Goal: Download file/media

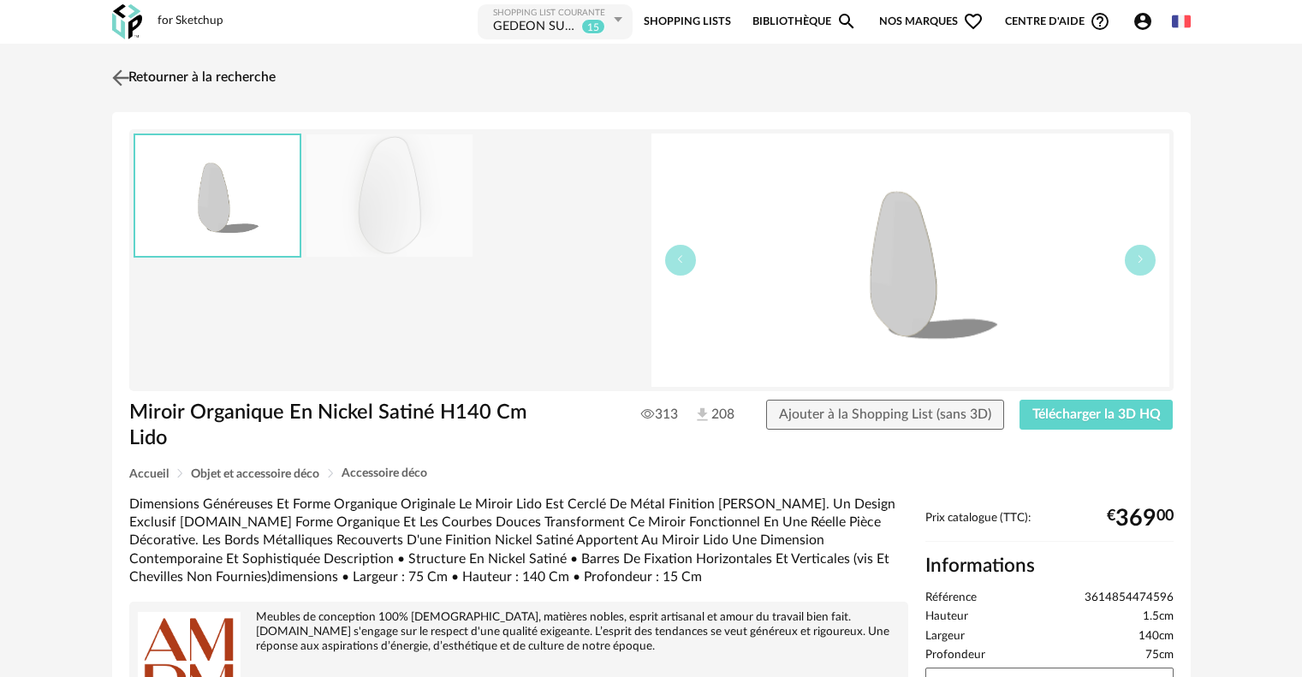
click at [173, 83] on link "Retourner à la recherche" at bounding box center [192, 78] width 168 height 38
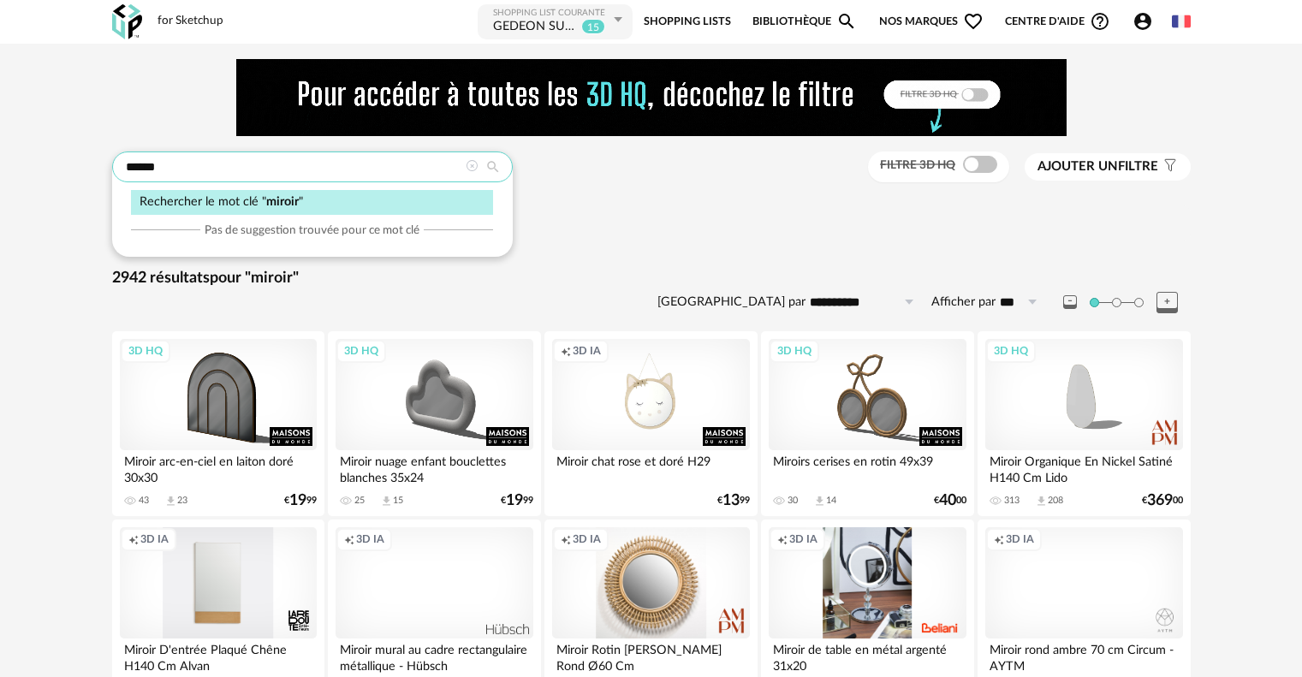
drag, startPoint x: 187, startPoint y: 164, endPoint x: 31, endPoint y: 149, distance: 156.5
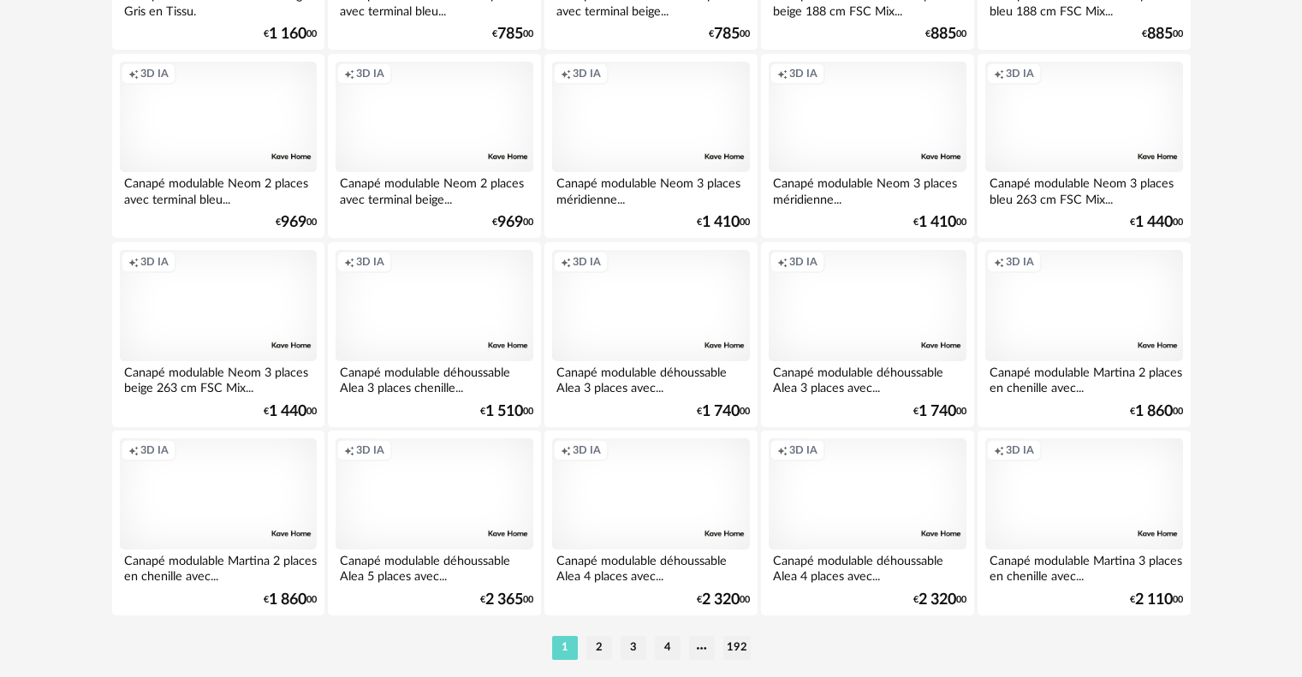
scroll to position [3535, 0]
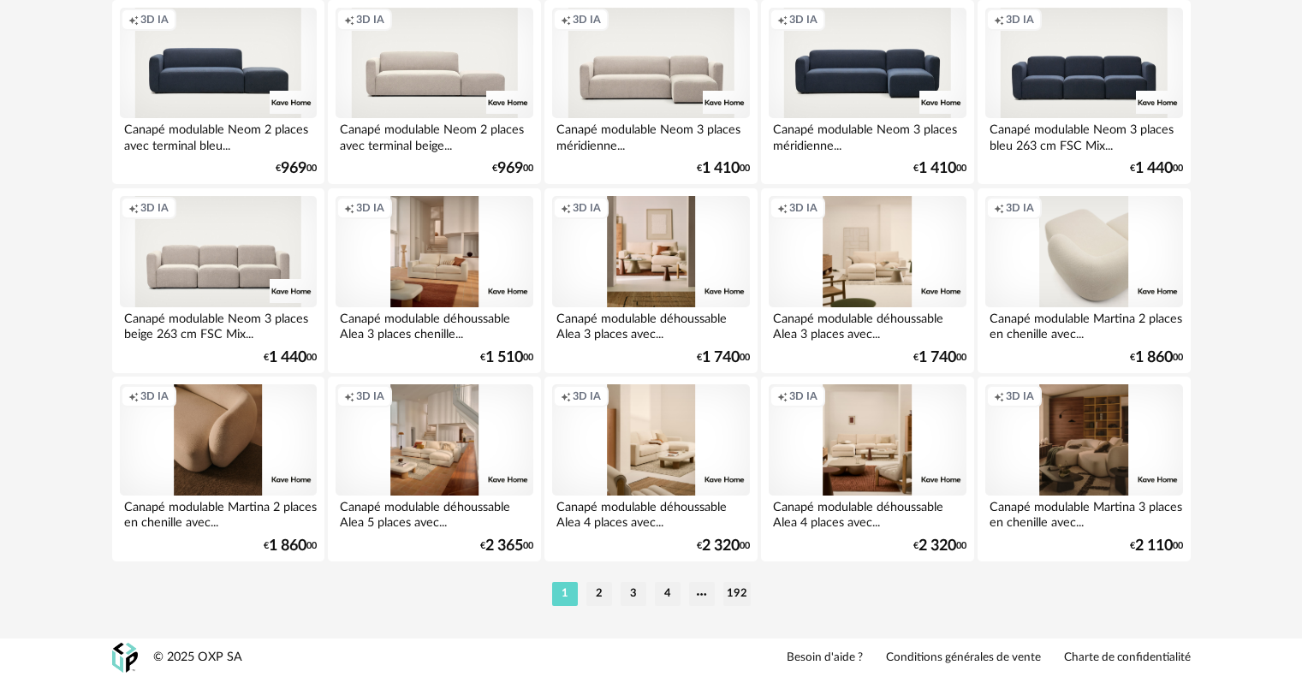
click at [604, 589] on li "2" at bounding box center [599, 594] width 26 height 24
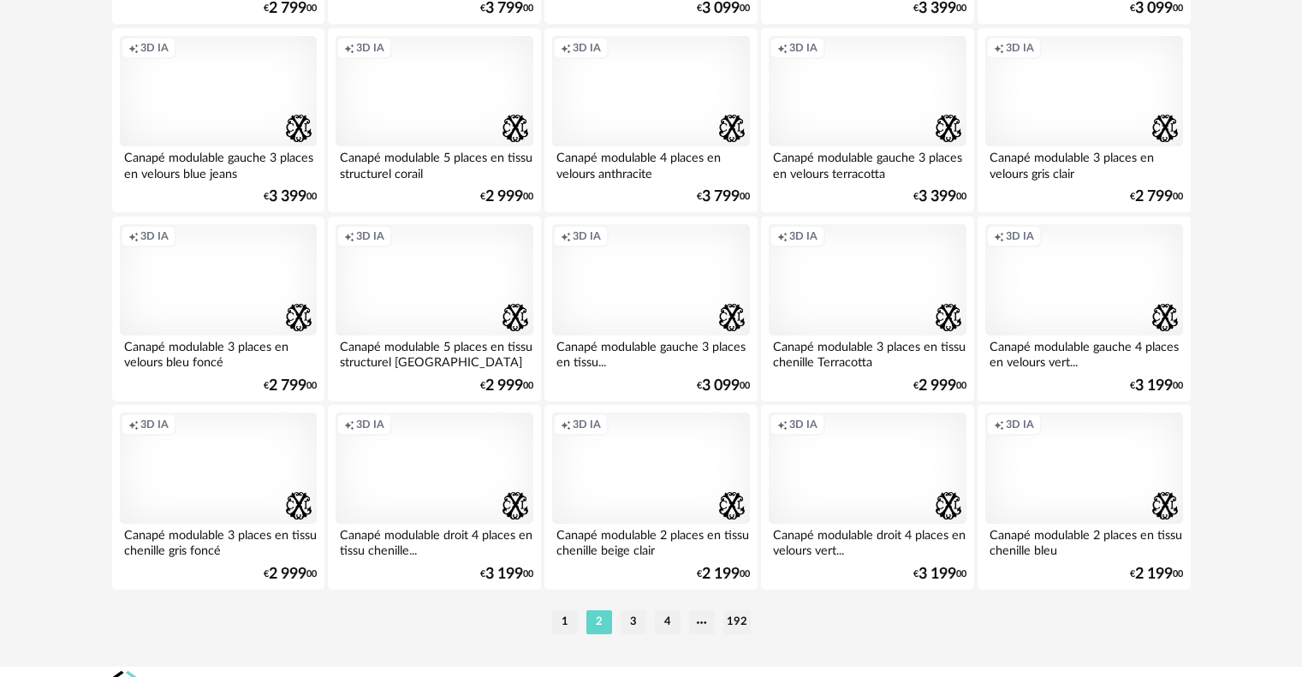
scroll to position [3535, 0]
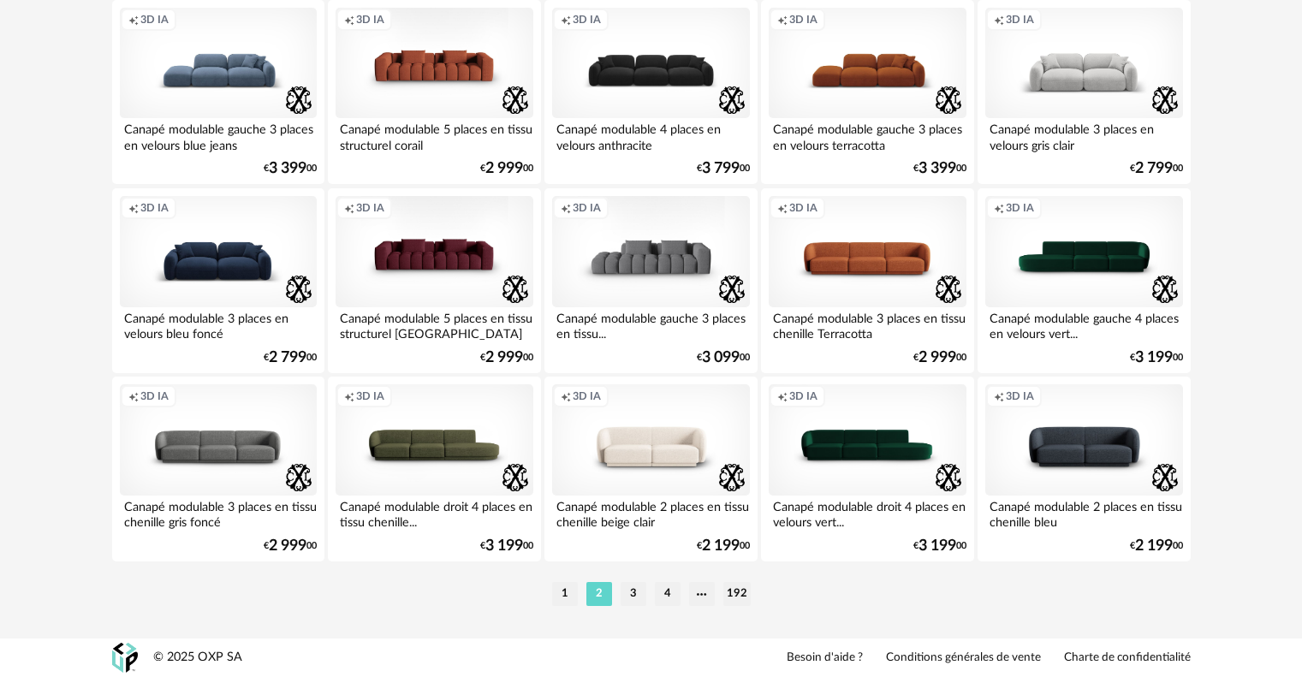
click at [616, 598] on ul "1 2 3 4 192" at bounding box center [651, 594] width 207 height 24
click at [632, 597] on li "3" at bounding box center [634, 594] width 26 height 24
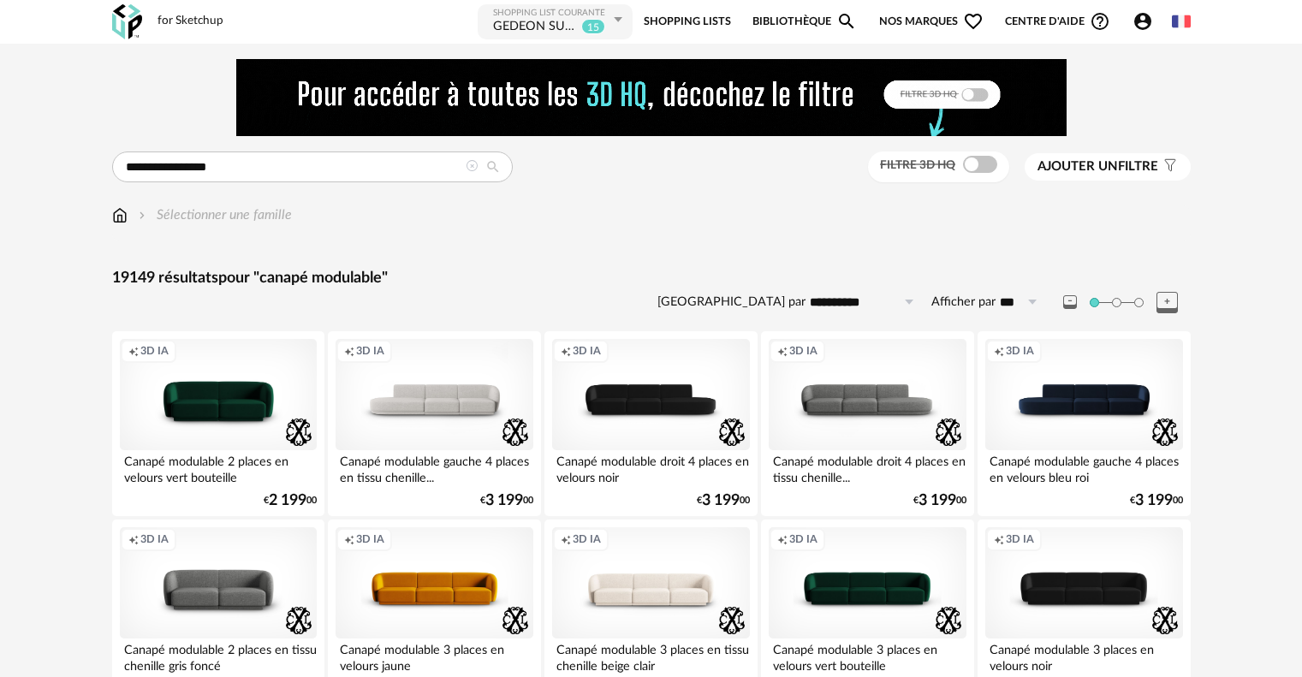
click at [1086, 166] on span "Ajouter un" at bounding box center [1078, 166] width 80 height 13
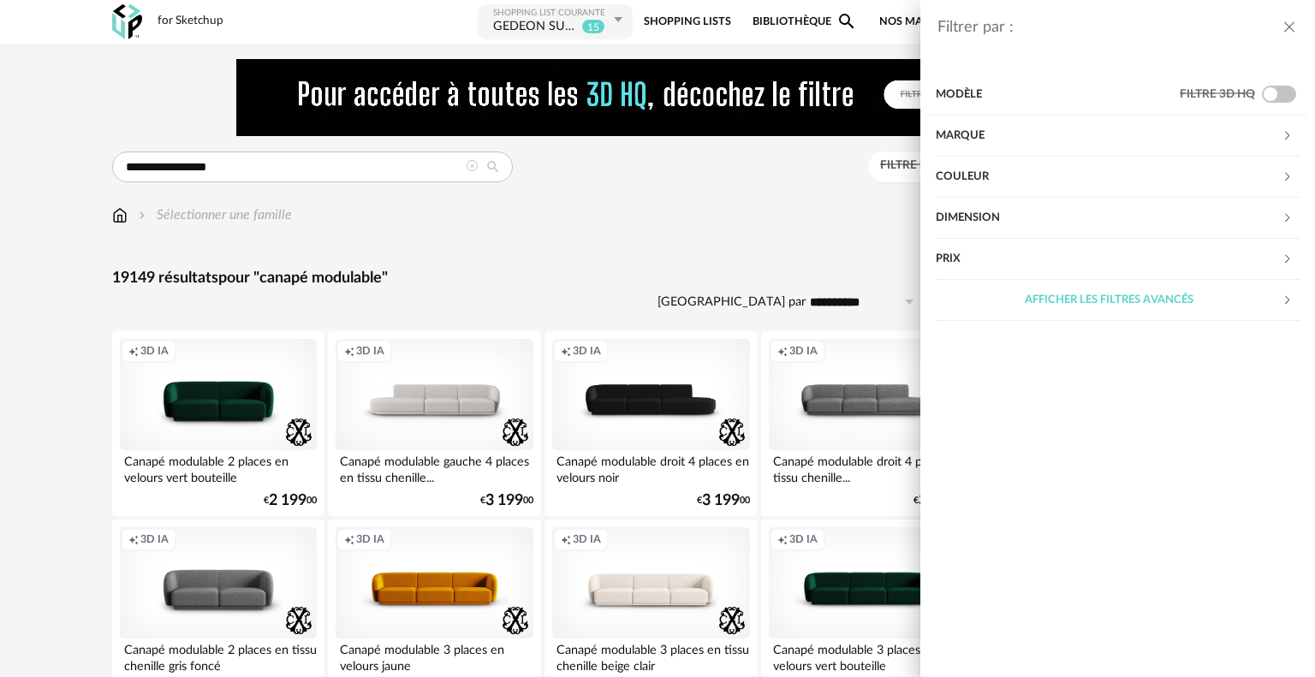
click at [998, 137] on div "Marque" at bounding box center [1109, 136] width 346 height 41
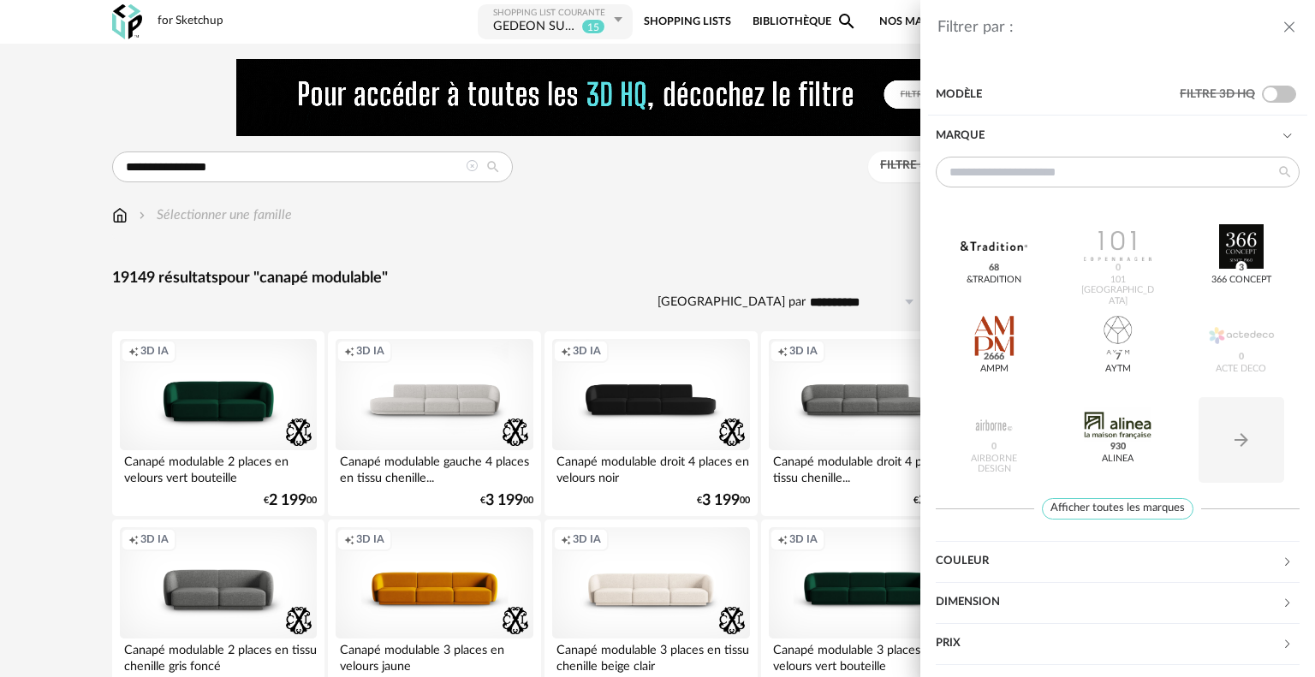
click at [998, 137] on div "Marque" at bounding box center [1109, 136] width 346 height 41
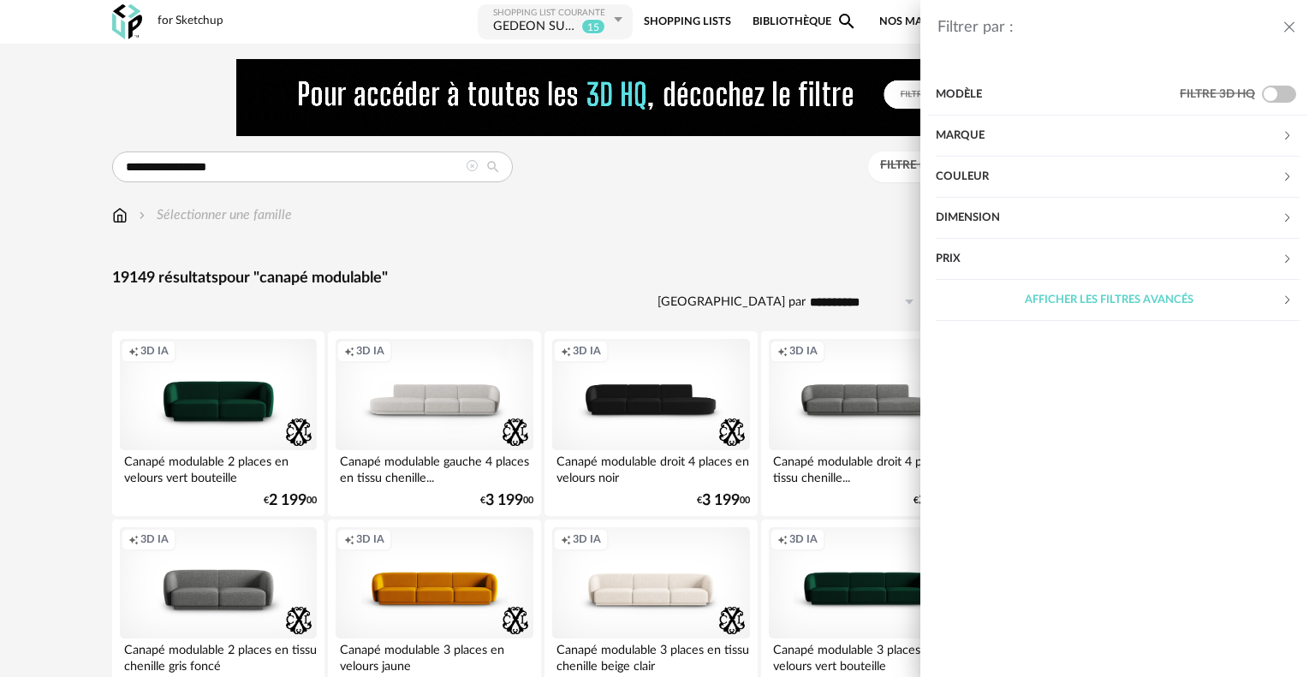
click at [962, 217] on div "Dimension" at bounding box center [1109, 218] width 346 height 41
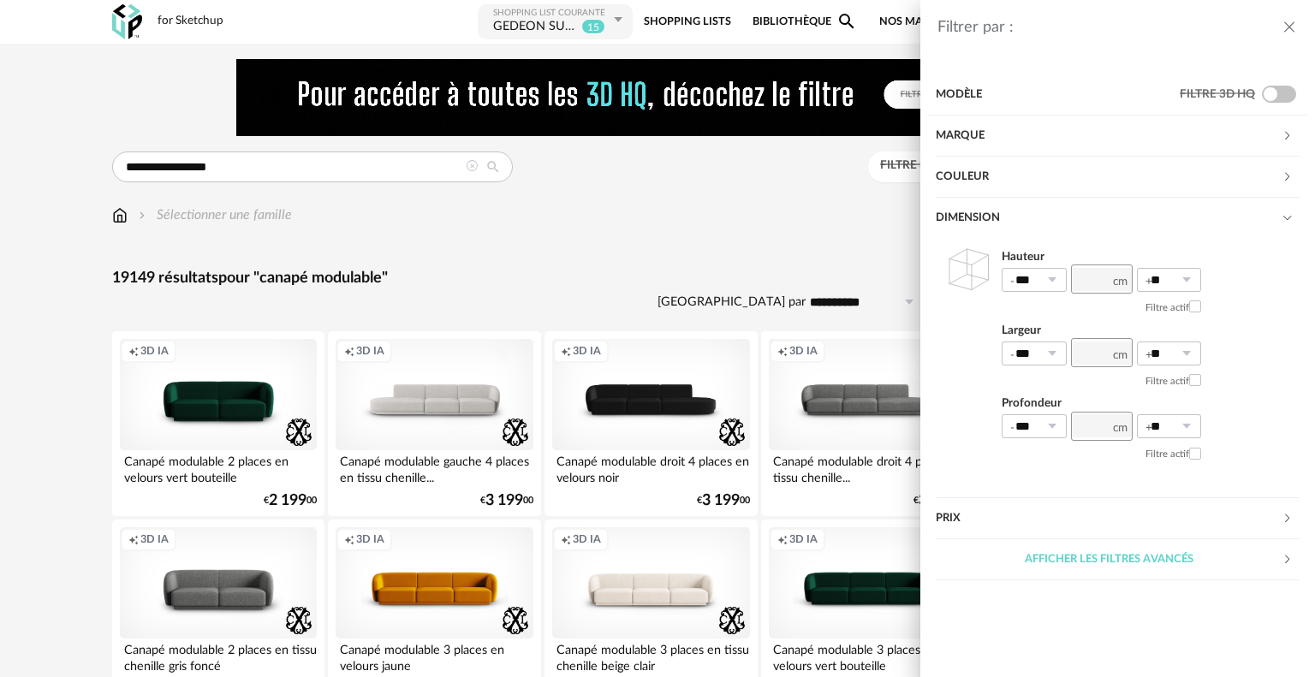
click at [607, 231] on div "Filtrer par : Modèle Filtre 3D HQ Marque &tradition 68 101 Copenhagen 0 366 Con…" at bounding box center [657, 338] width 1315 height 677
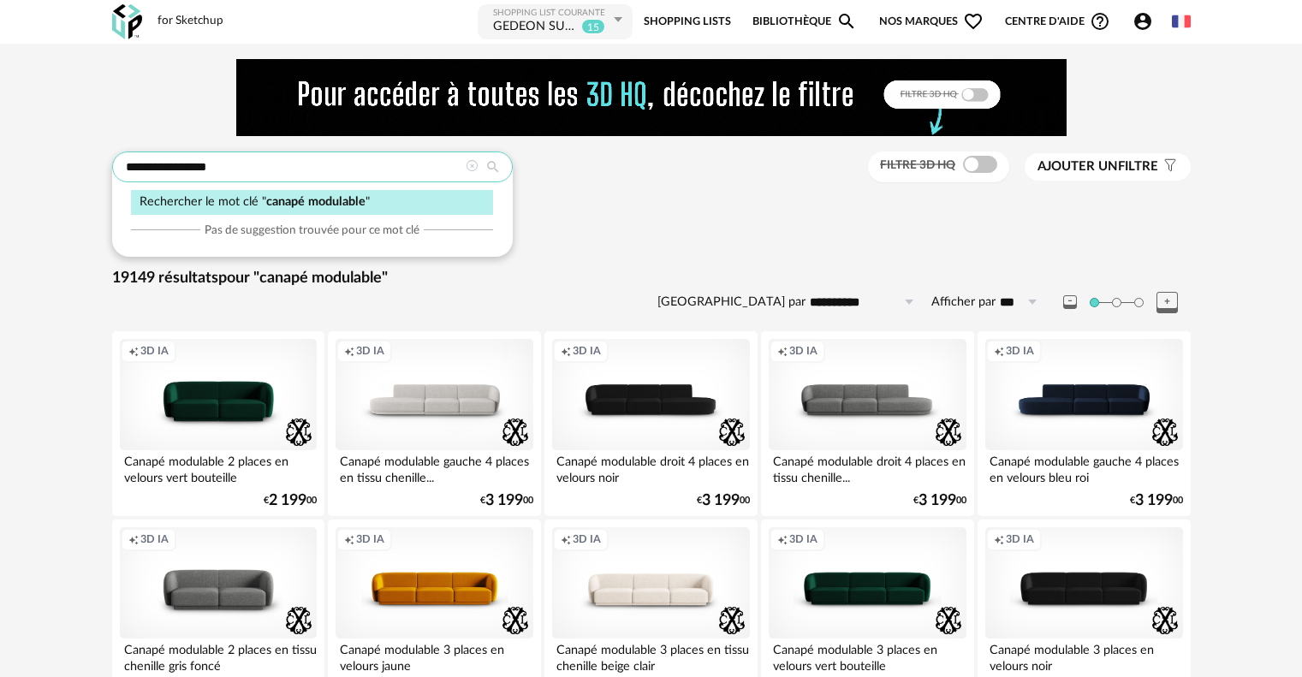
drag, startPoint x: 248, startPoint y: 168, endPoint x: 163, endPoint y: 164, distance: 85.7
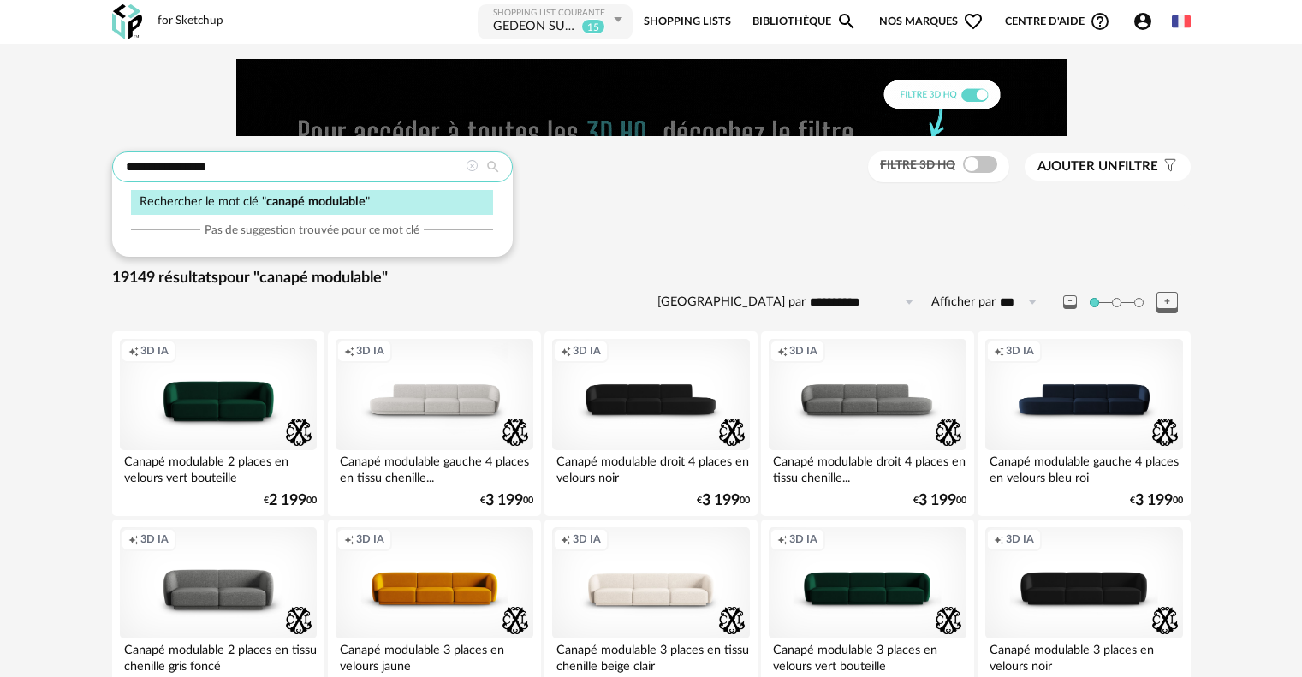
click at [163, 164] on input "**********" at bounding box center [312, 167] width 401 height 31
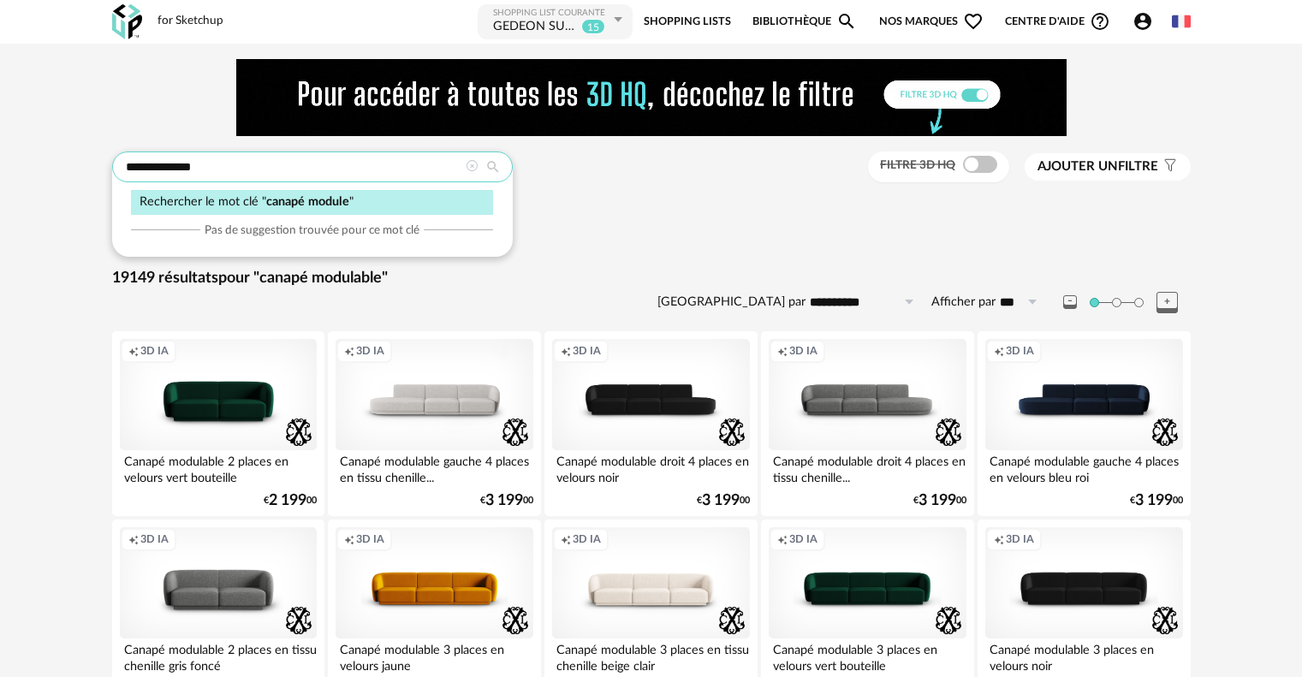
type input "**********"
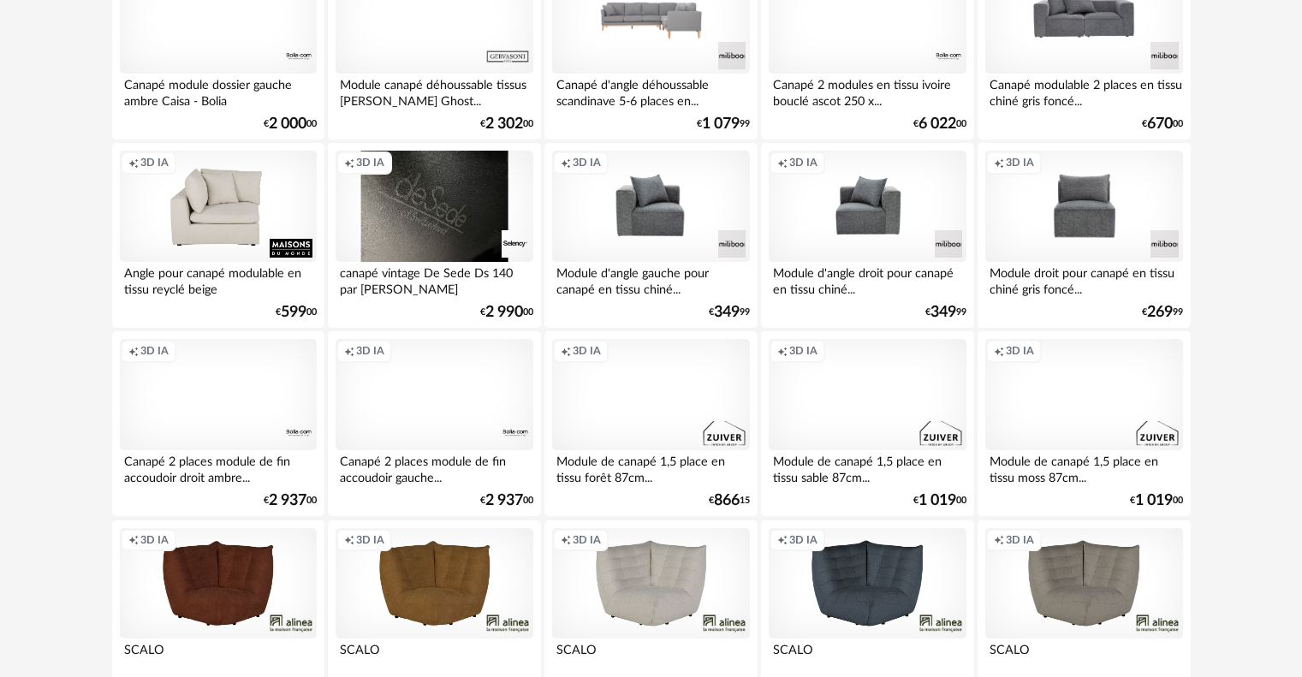
scroll to position [570, 0]
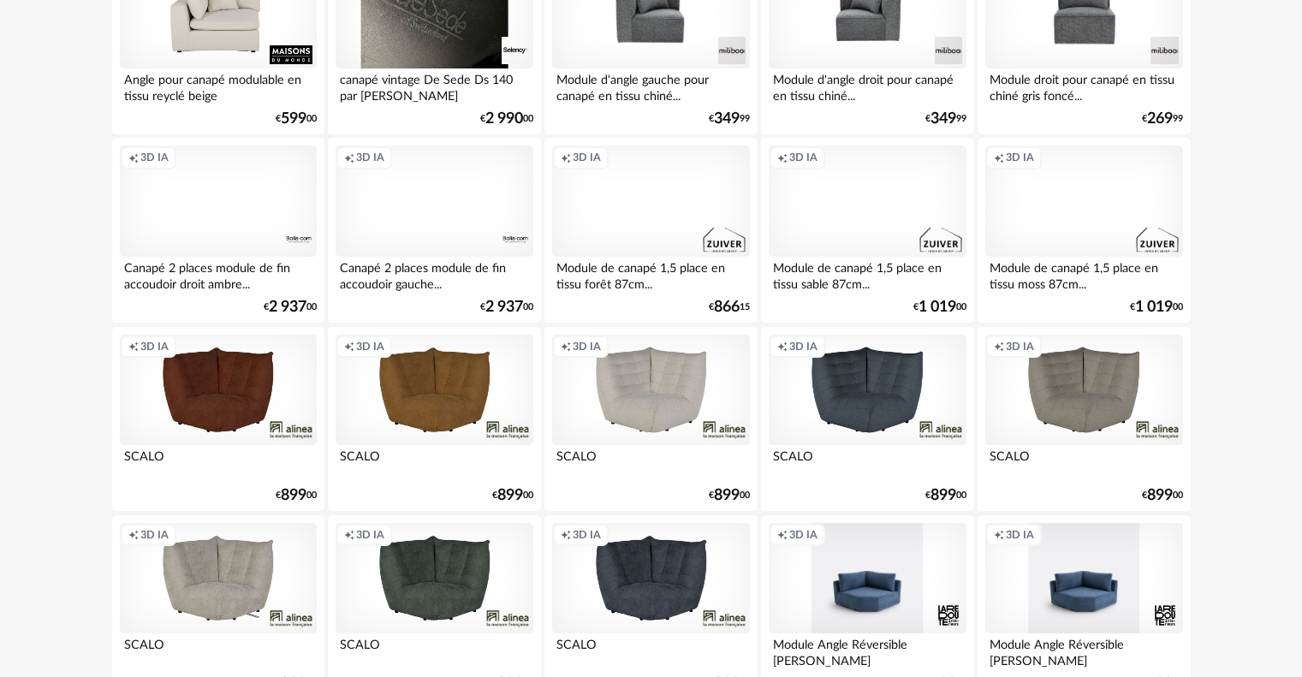
click at [848, 223] on div "Creation icon 3D IA" at bounding box center [867, 201] width 197 height 111
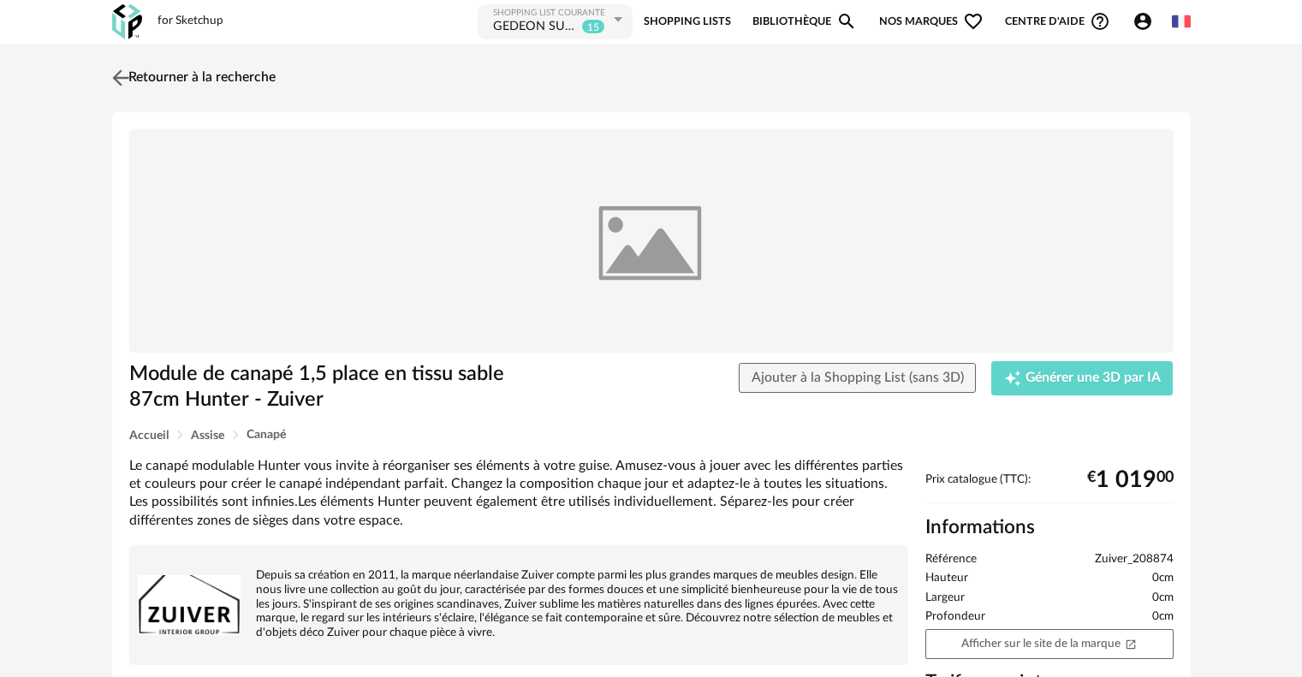
click at [113, 69] on img at bounding box center [120, 77] width 25 height 25
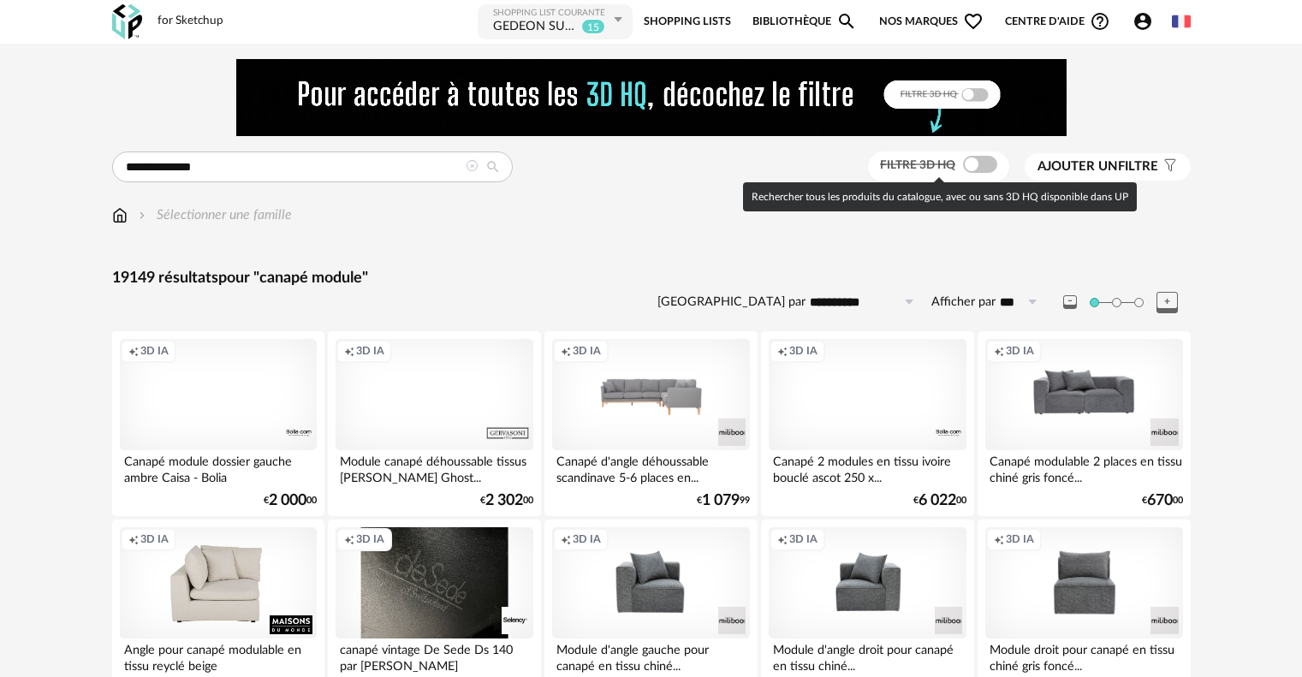
click at [971, 161] on span at bounding box center [980, 164] width 34 height 17
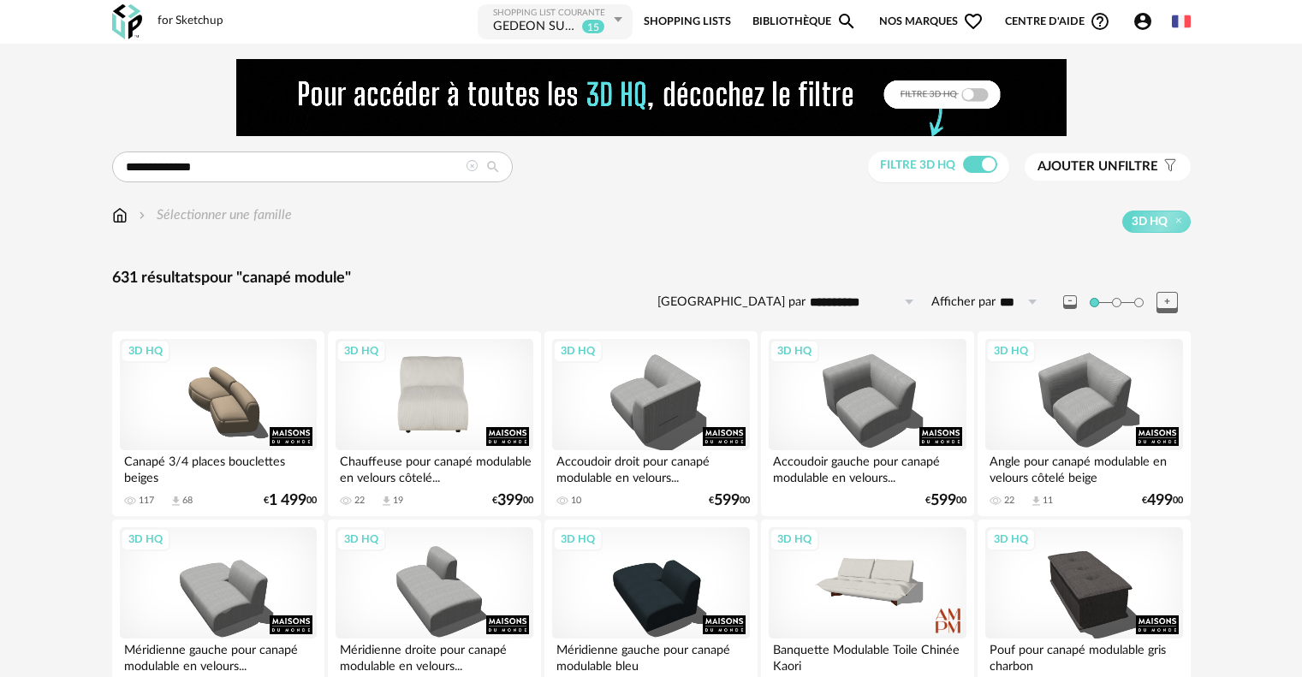
click at [419, 389] on div "3D HQ" at bounding box center [434, 394] width 197 height 111
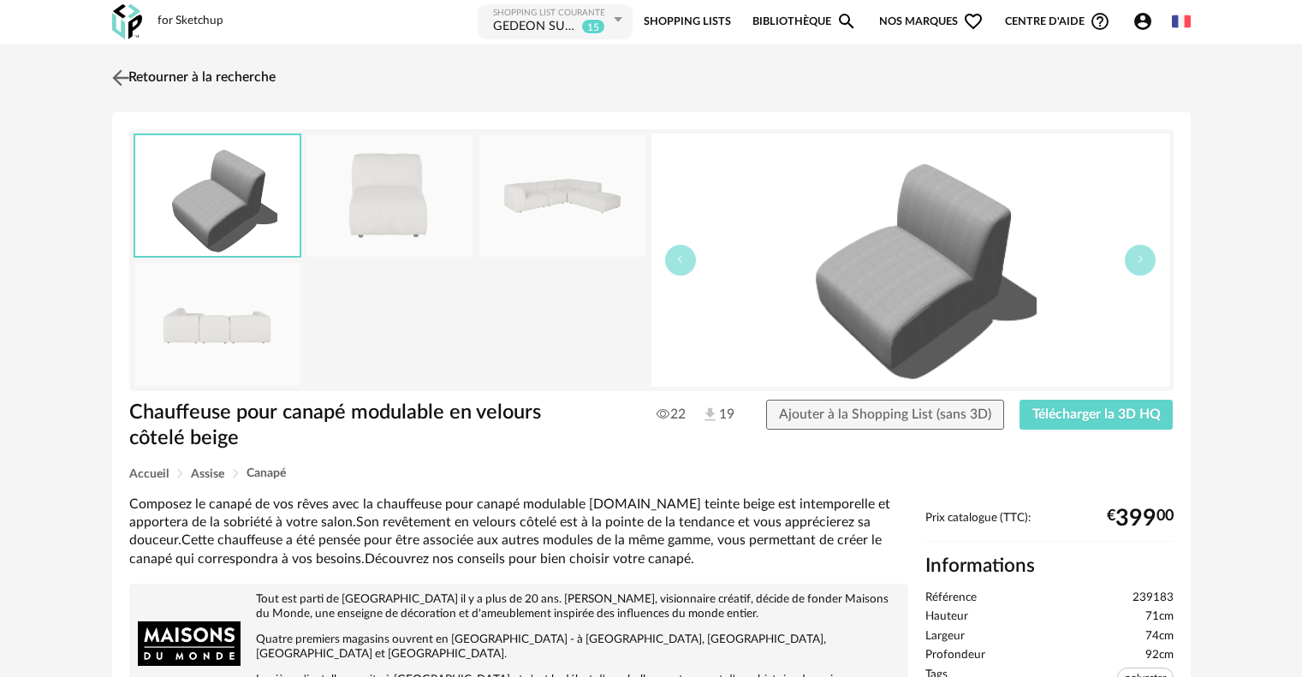
click at [129, 79] on img at bounding box center [120, 77] width 25 height 25
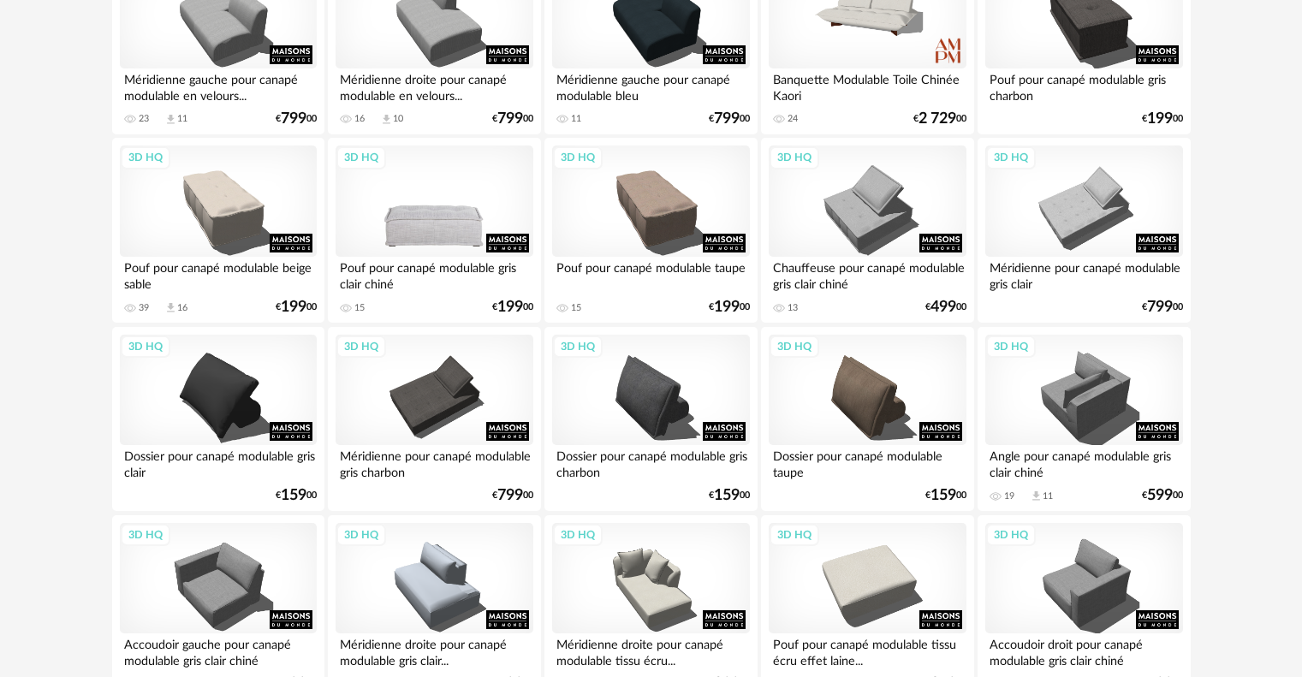
scroll to position [970, 0]
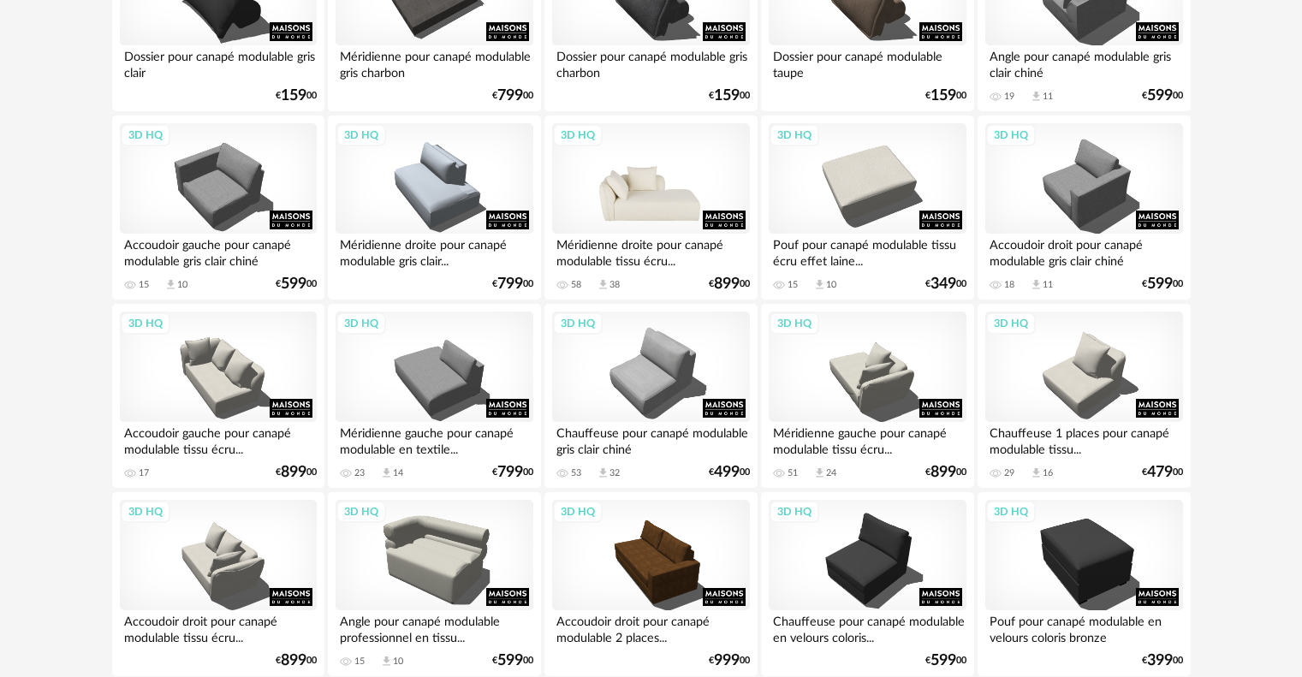
click at [663, 203] on div "3D HQ" at bounding box center [650, 178] width 197 height 111
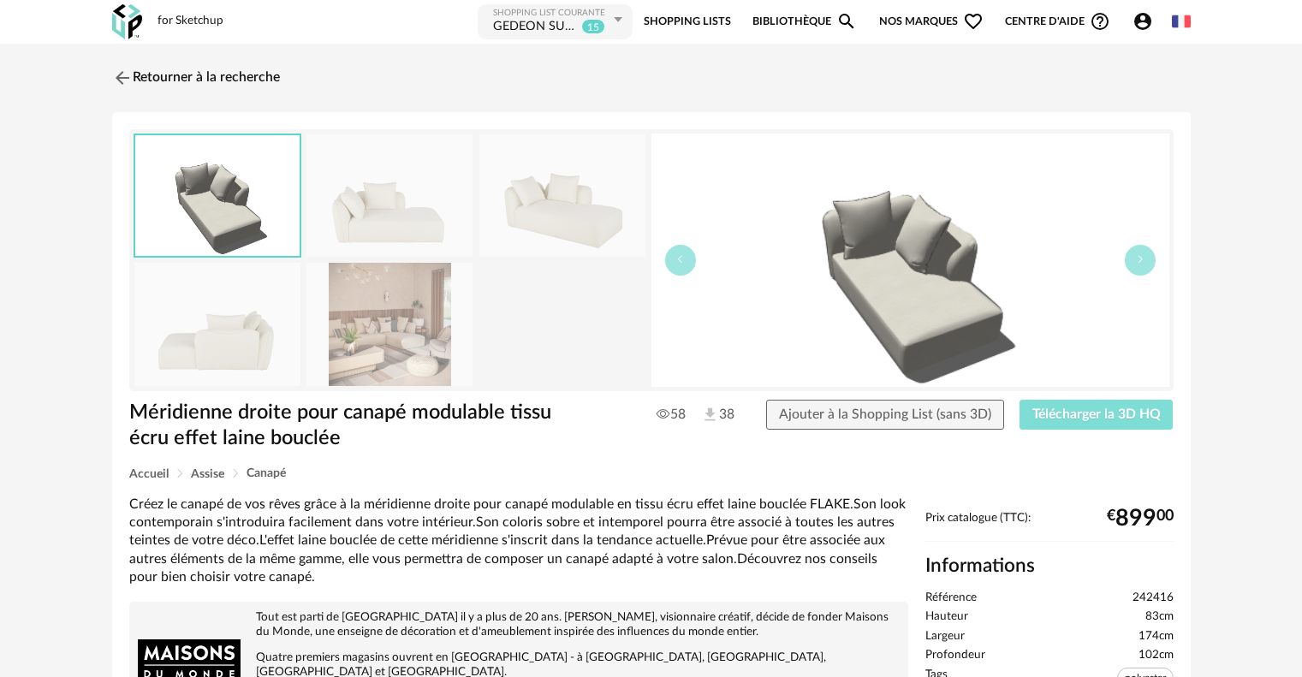
click at [1065, 401] on button "Télécharger la 3D HQ" at bounding box center [1097, 415] width 154 height 31
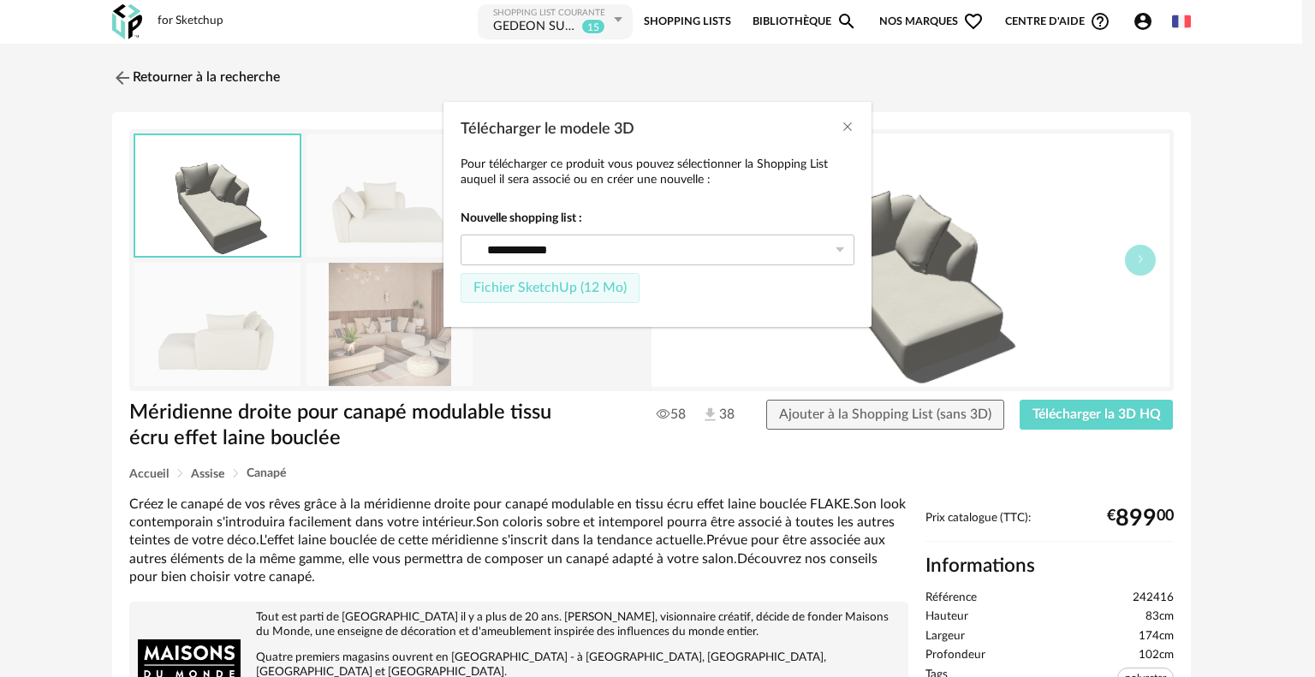
click at [568, 287] on span "Fichier SketchUp (12 Mo)" at bounding box center [549, 288] width 153 height 14
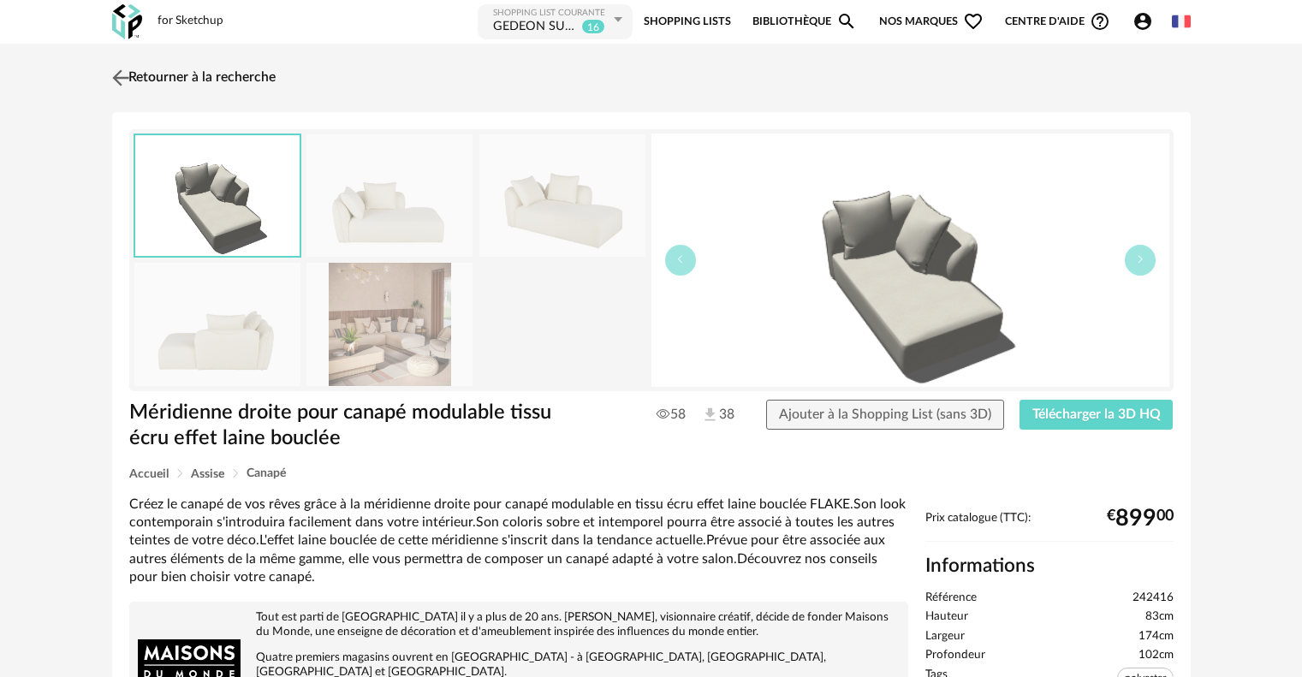
click at [118, 75] on img at bounding box center [120, 77] width 25 height 25
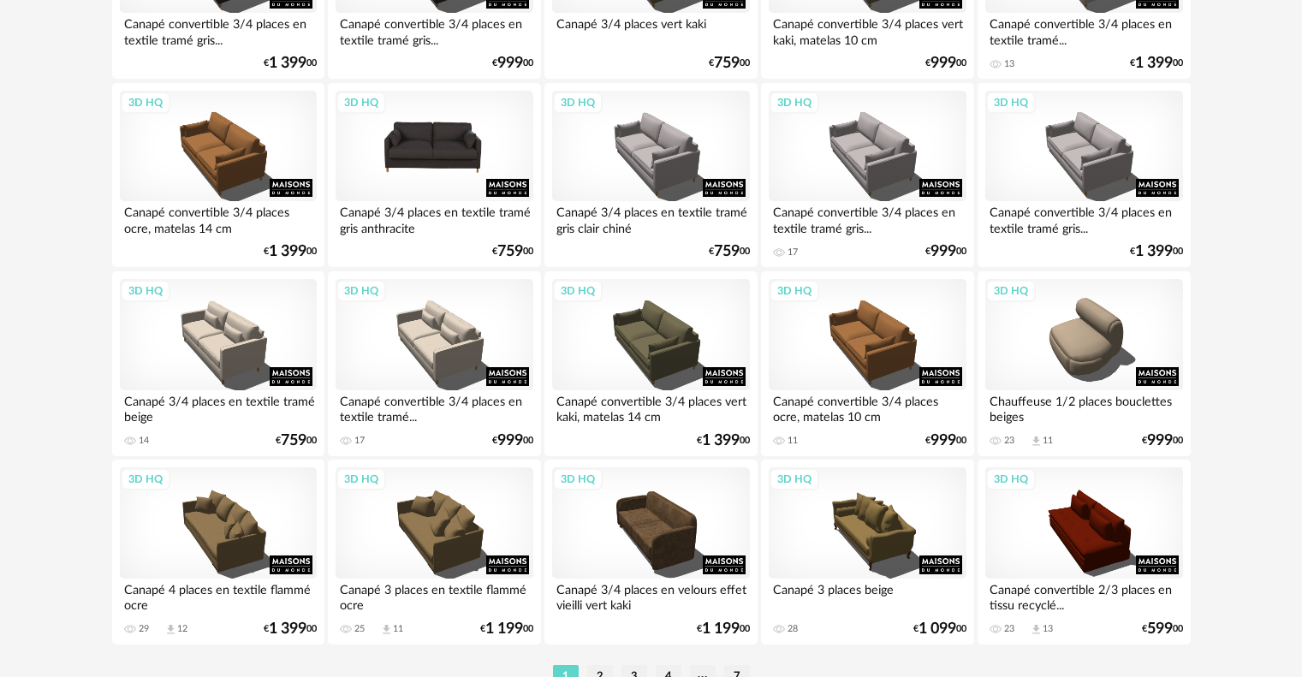
scroll to position [3535, 0]
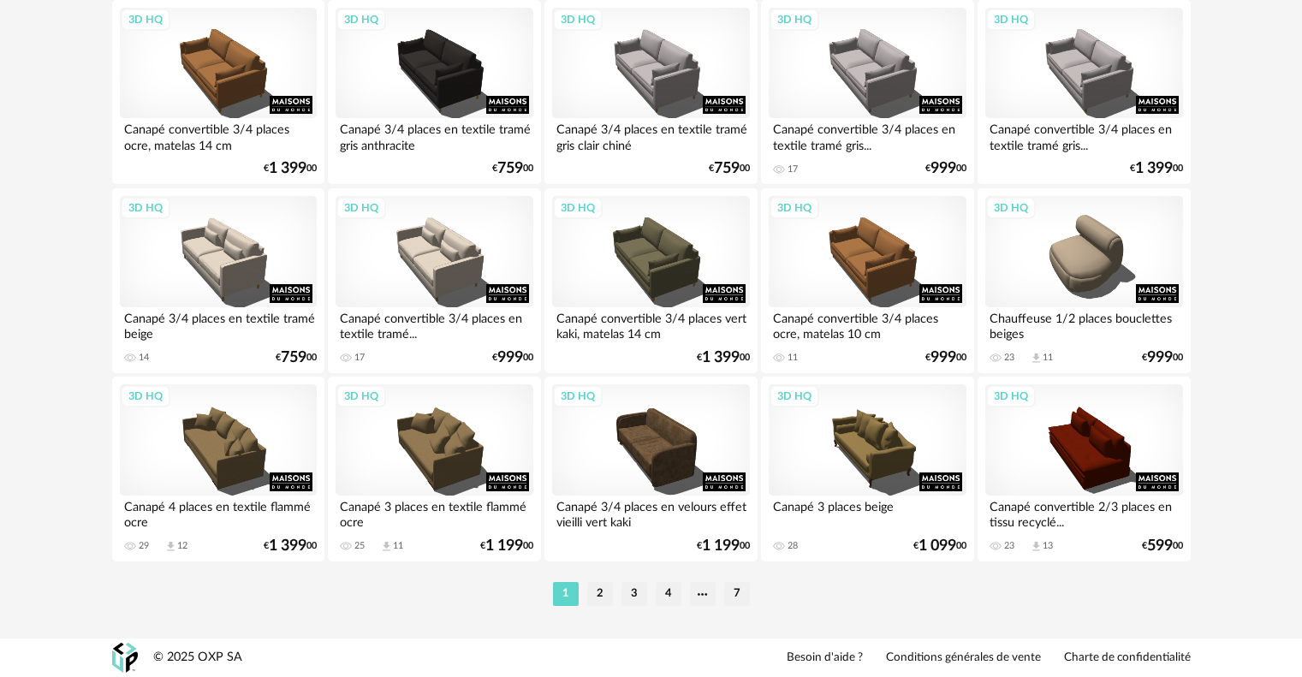
click at [596, 584] on li "2" at bounding box center [600, 594] width 26 height 24
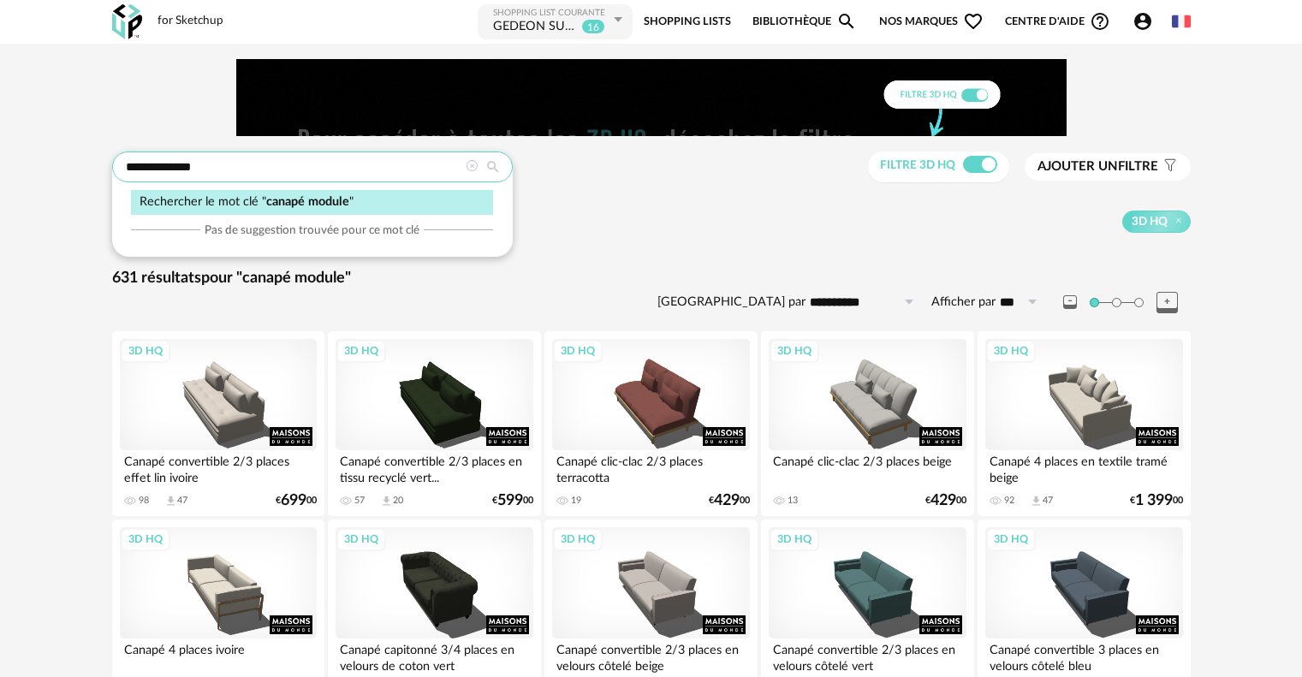
drag, startPoint x: 261, startPoint y: 168, endPoint x: 59, endPoint y: 163, distance: 202.1
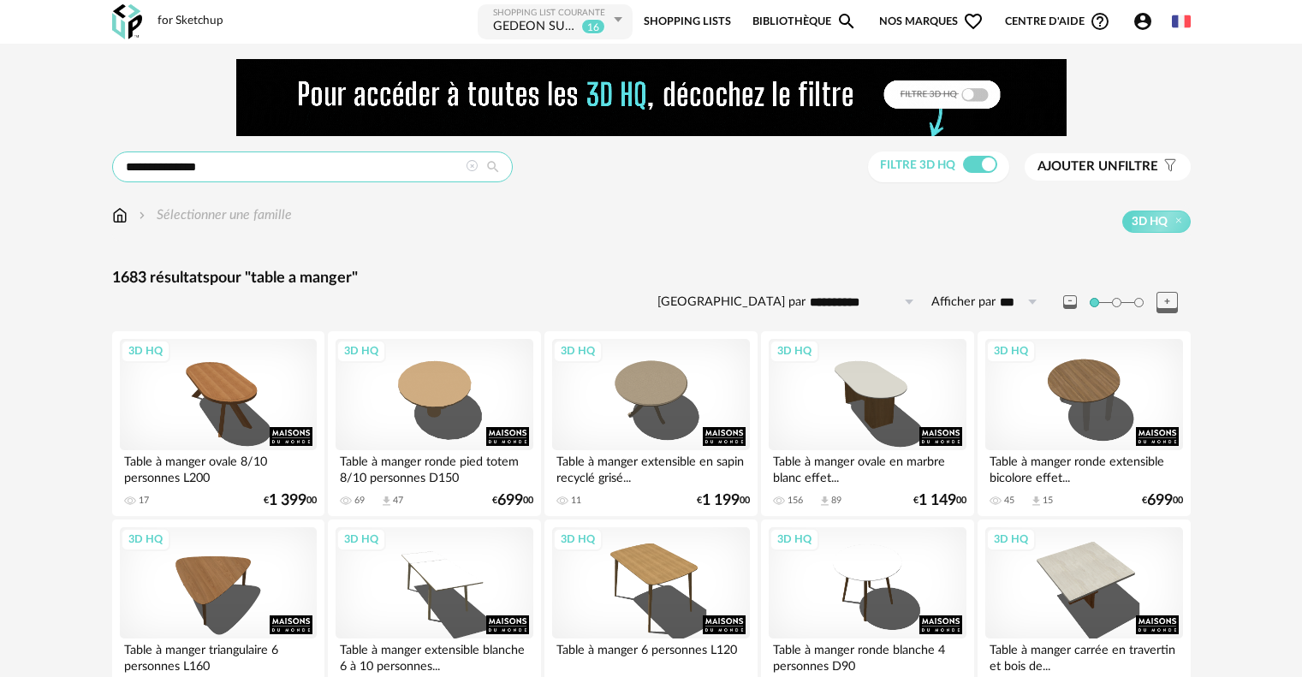
drag, startPoint x: 230, startPoint y: 165, endPoint x: 153, endPoint y: 165, distance: 77.0
click at [153, 165] on input "**********" at bounding box center [312, 167] width 401 height 31
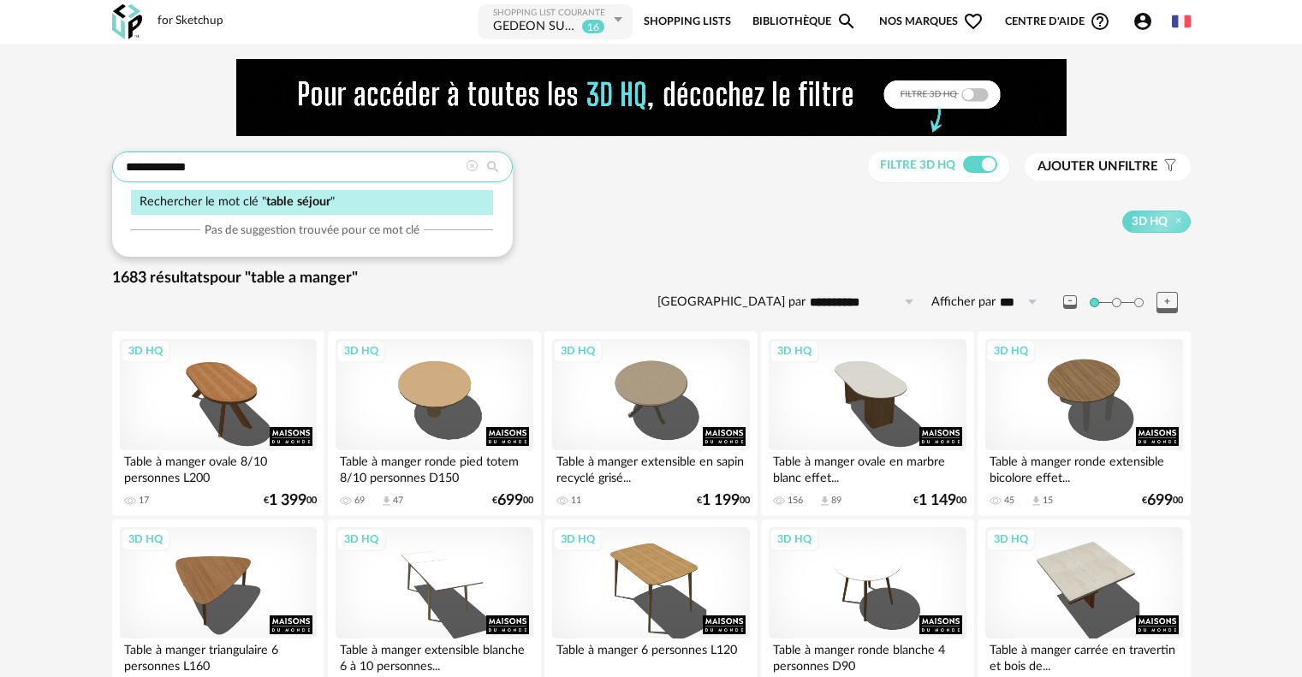
type input "**********"
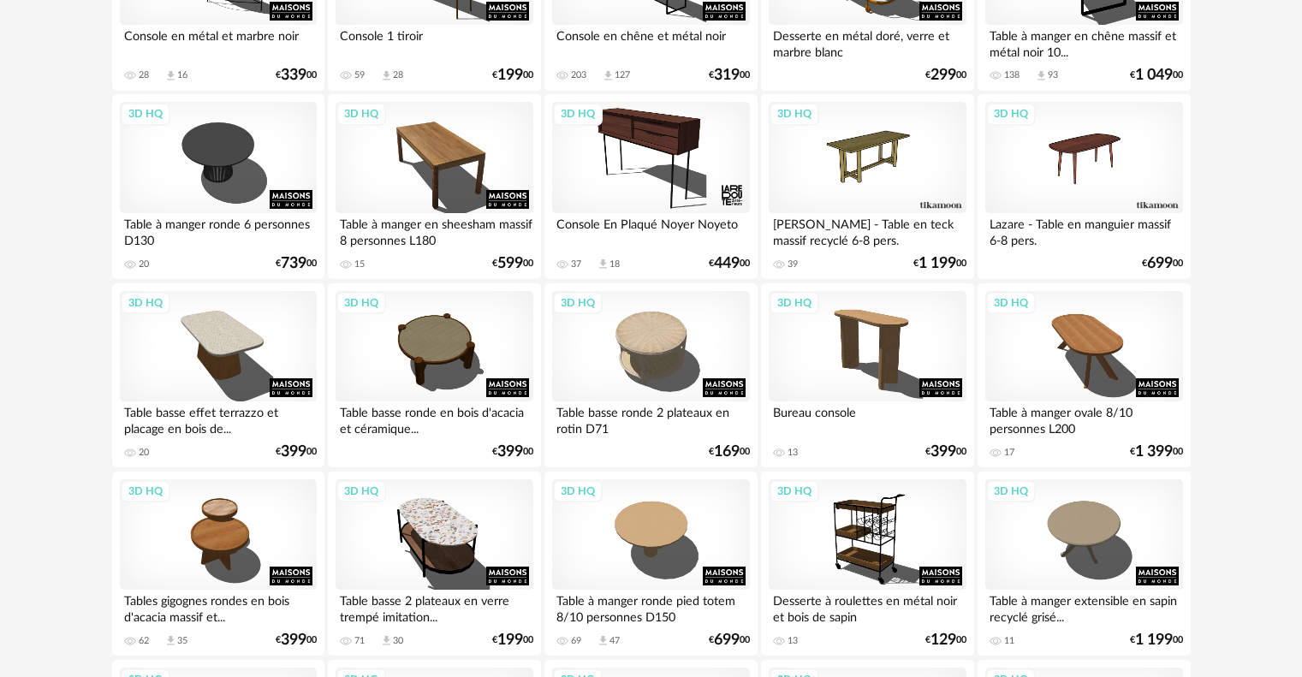
scroll to position [456, 0]
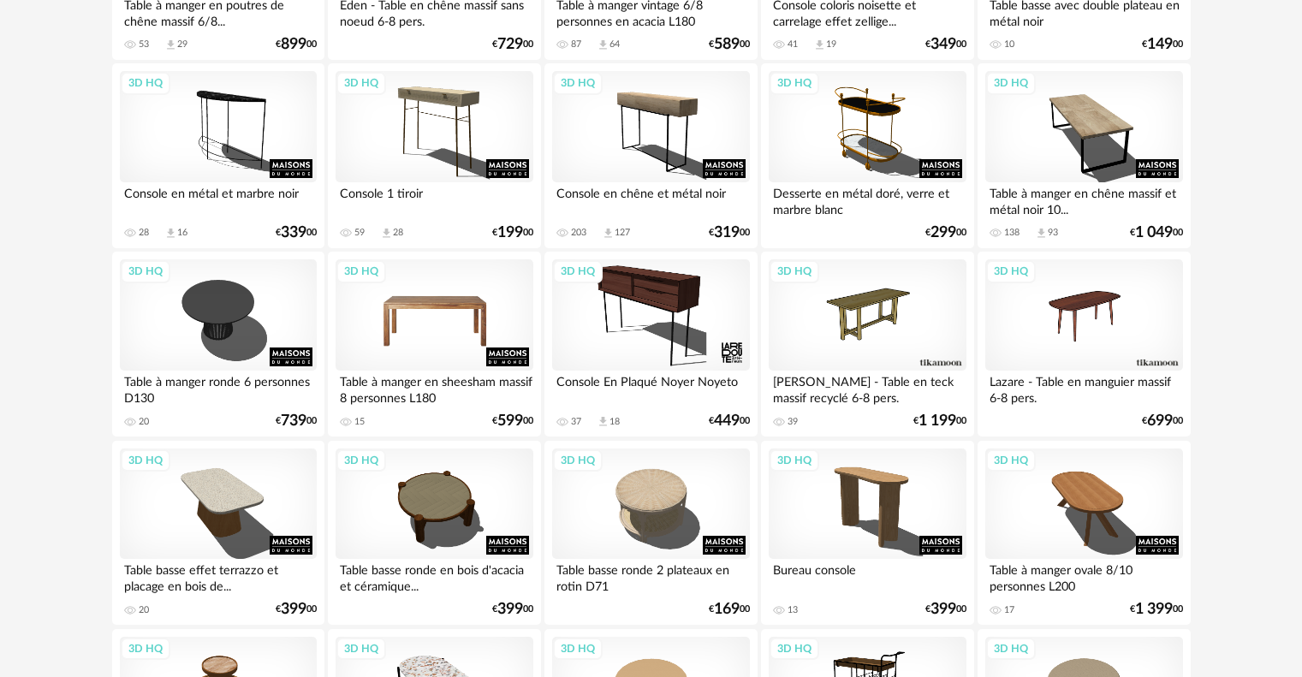
click at [450, 325] on div "3D HQ" at bounding box center [434, 314] width 197 height 111
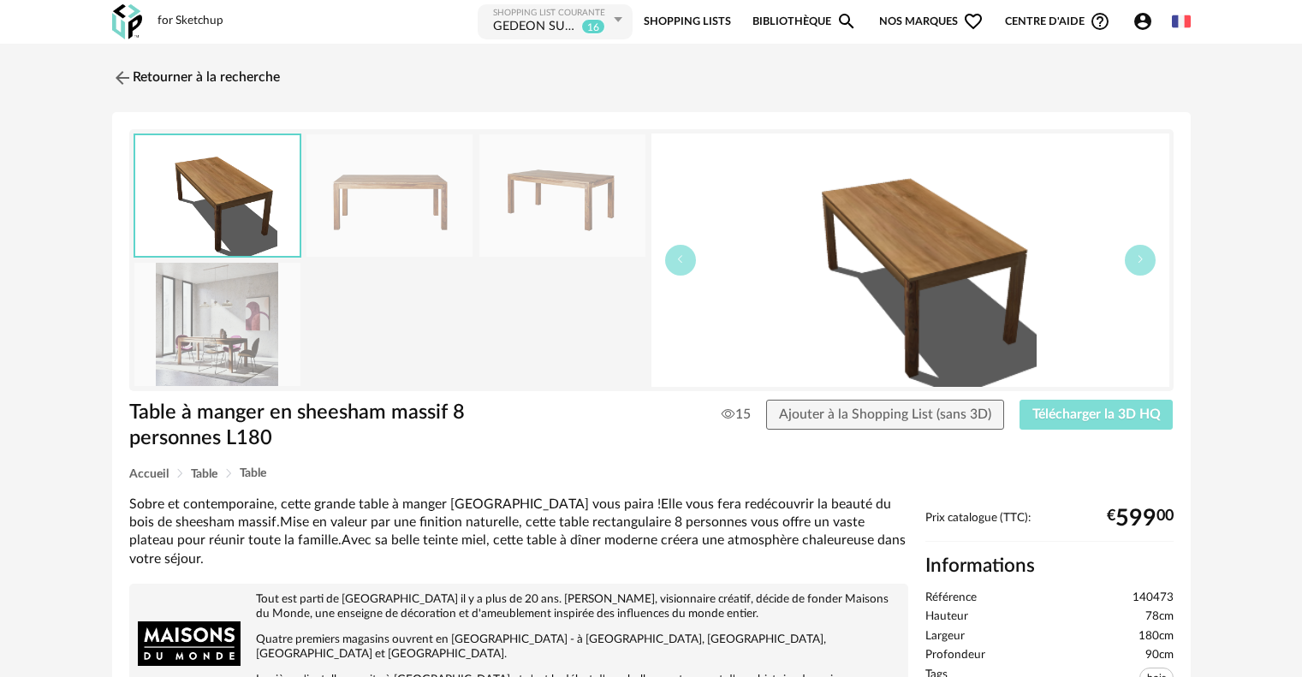
click at [1110, 419] on span "Télécharger la 3D HQ" at bounding box center [1096, 415] width 128 height 14
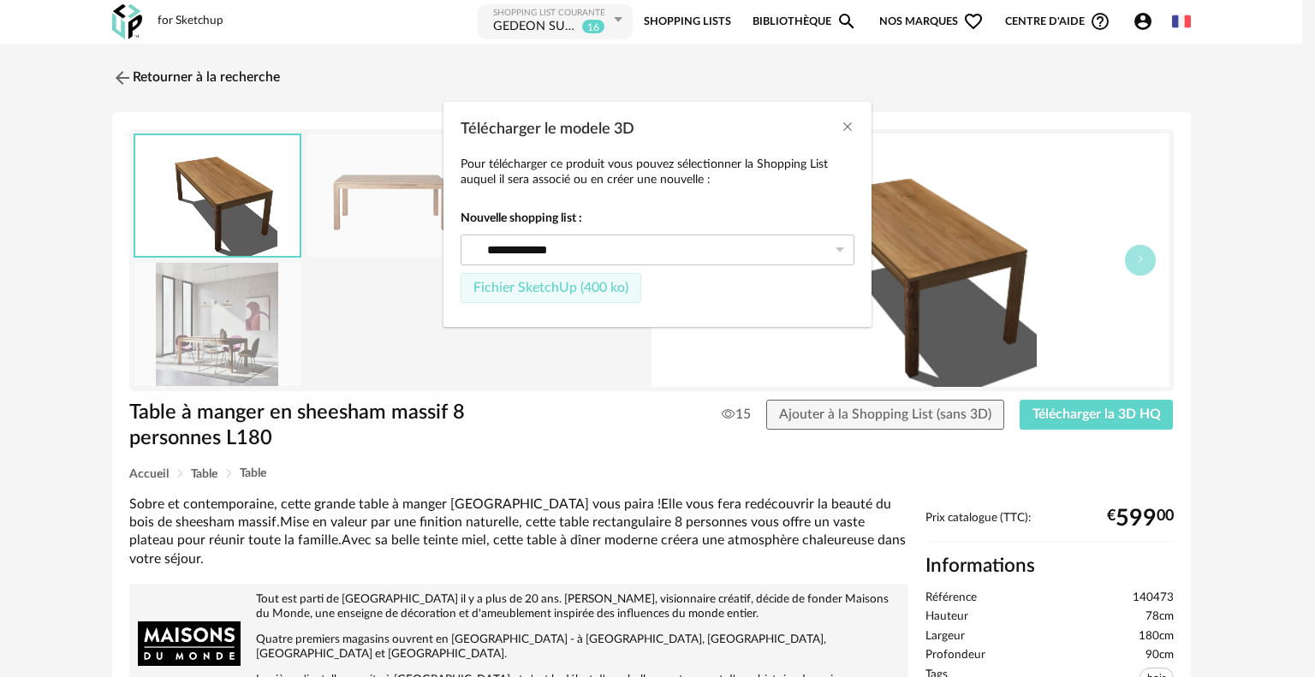
click at [582, 282] on span "Fichier SketchUp (400 ko)" at bounding box center [550, 288] width 155 height 14
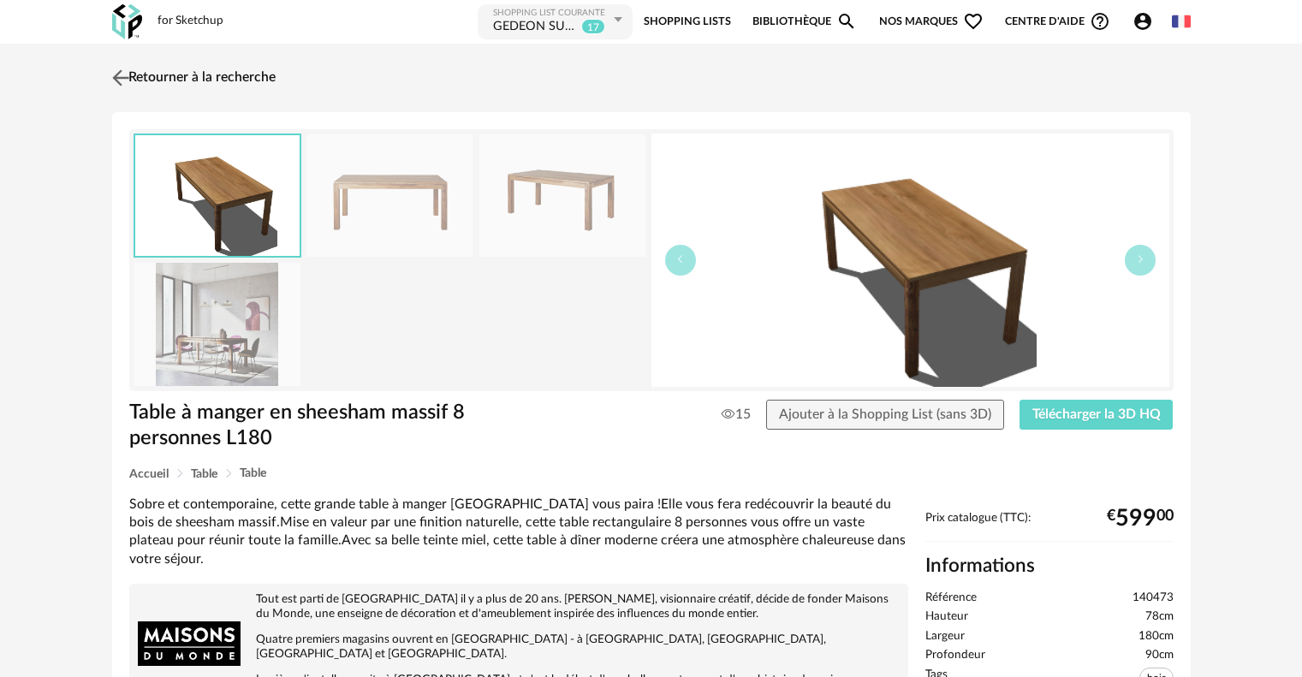
click at [187, 69] on link "Retourner à la recherche" at bounding box center [192, 78] width 168 height 38
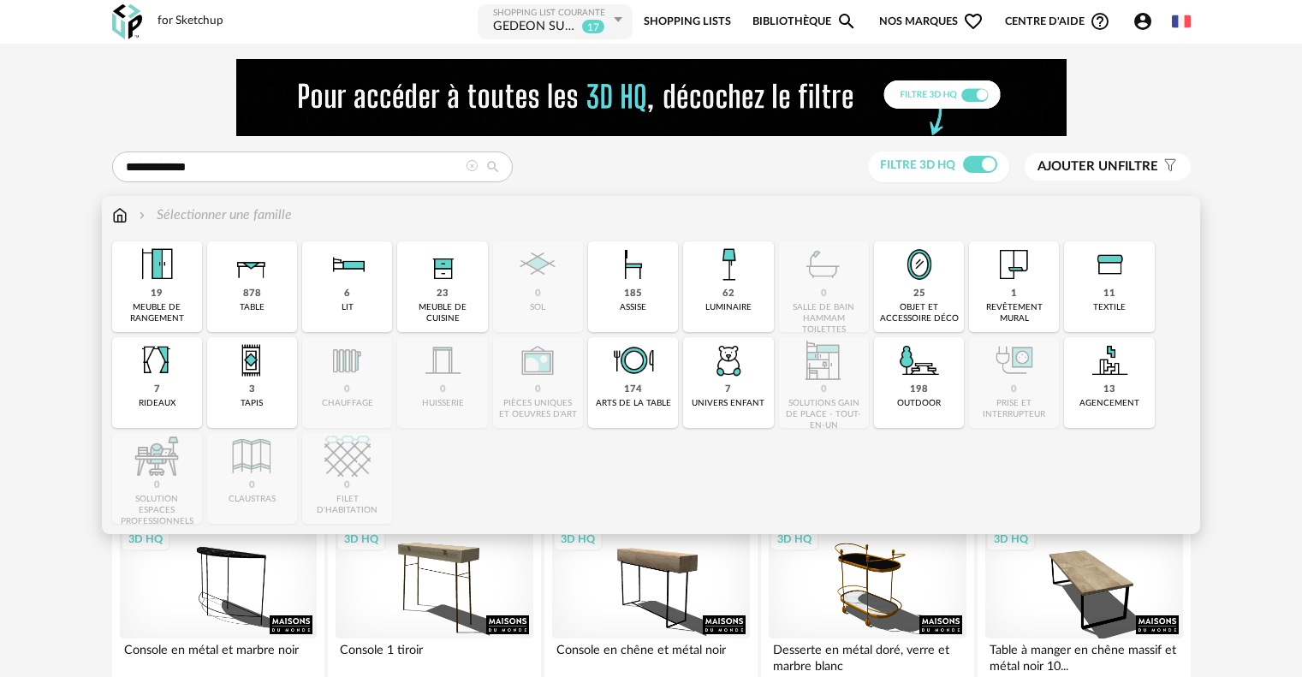
click at [271, 271] on img at bounding box center [252, 264] width 46 height 46
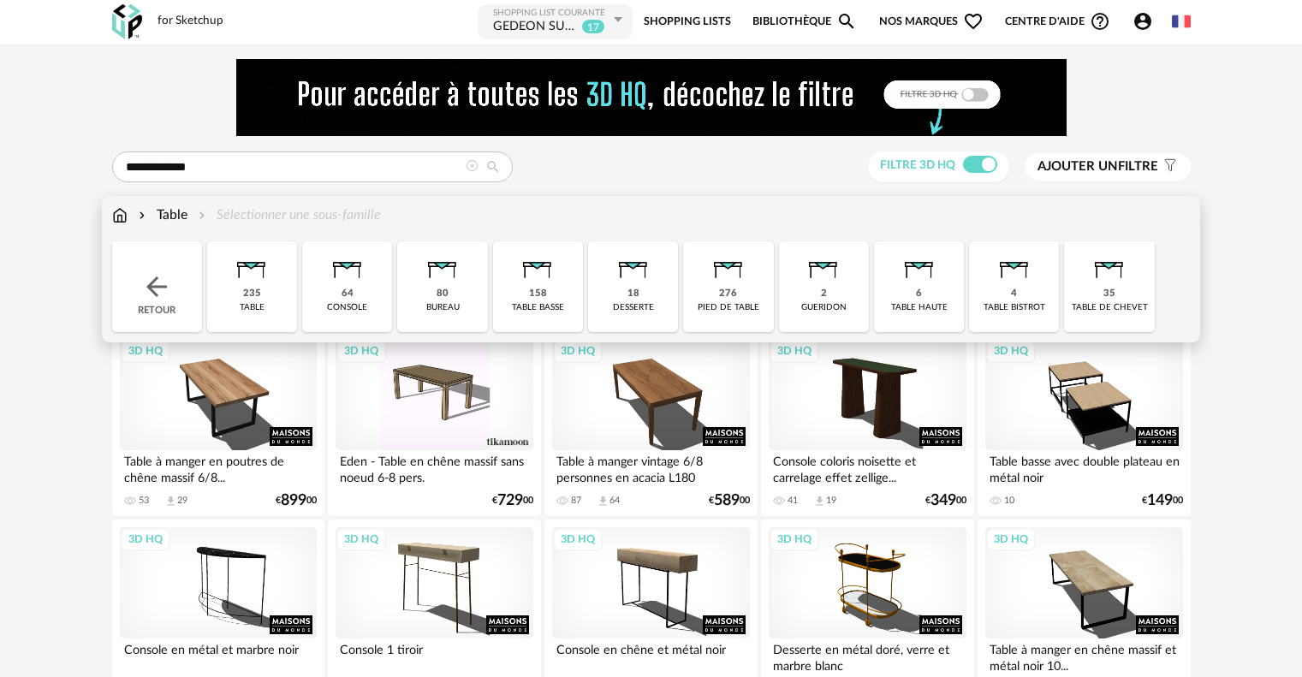
click at [260, 300] on div "235 table" at bounding box center [252, 286] width 90 height 91
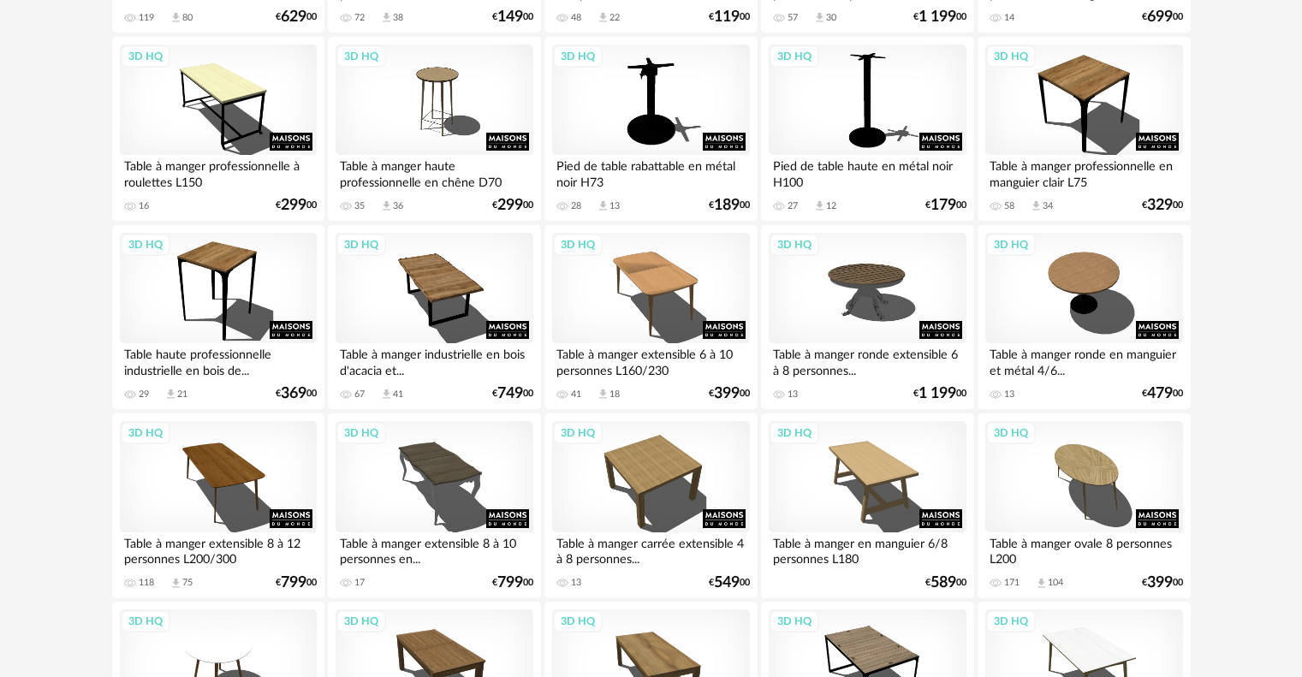
scroll to position [3535, 0]
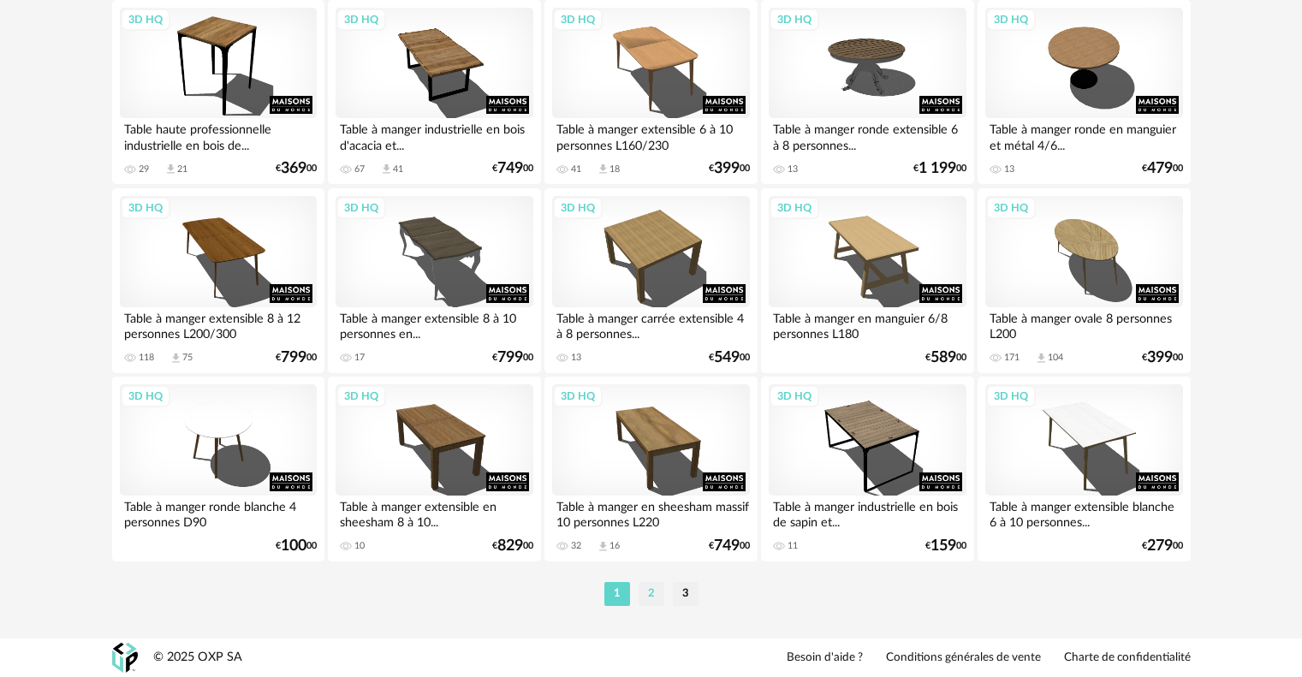
click at [647, 586] on li "2" at bounding box center [652, 594] width 26 height 24
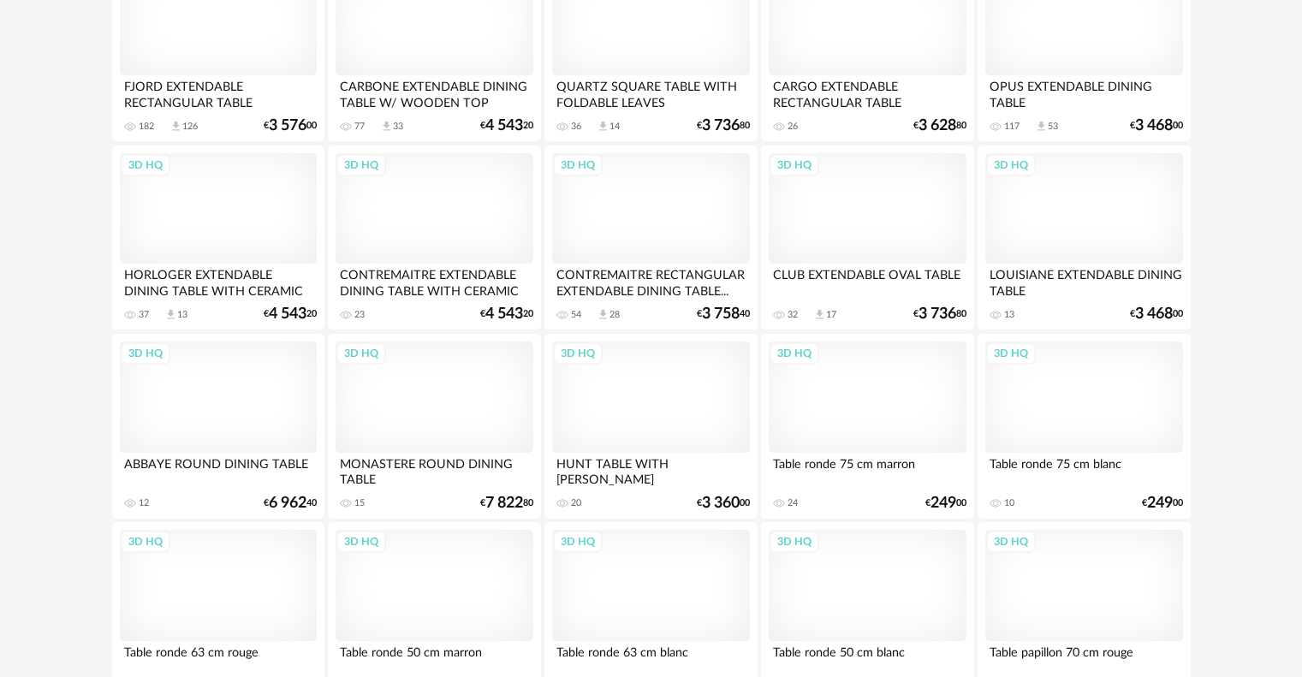
scroll to position [3535, 0]
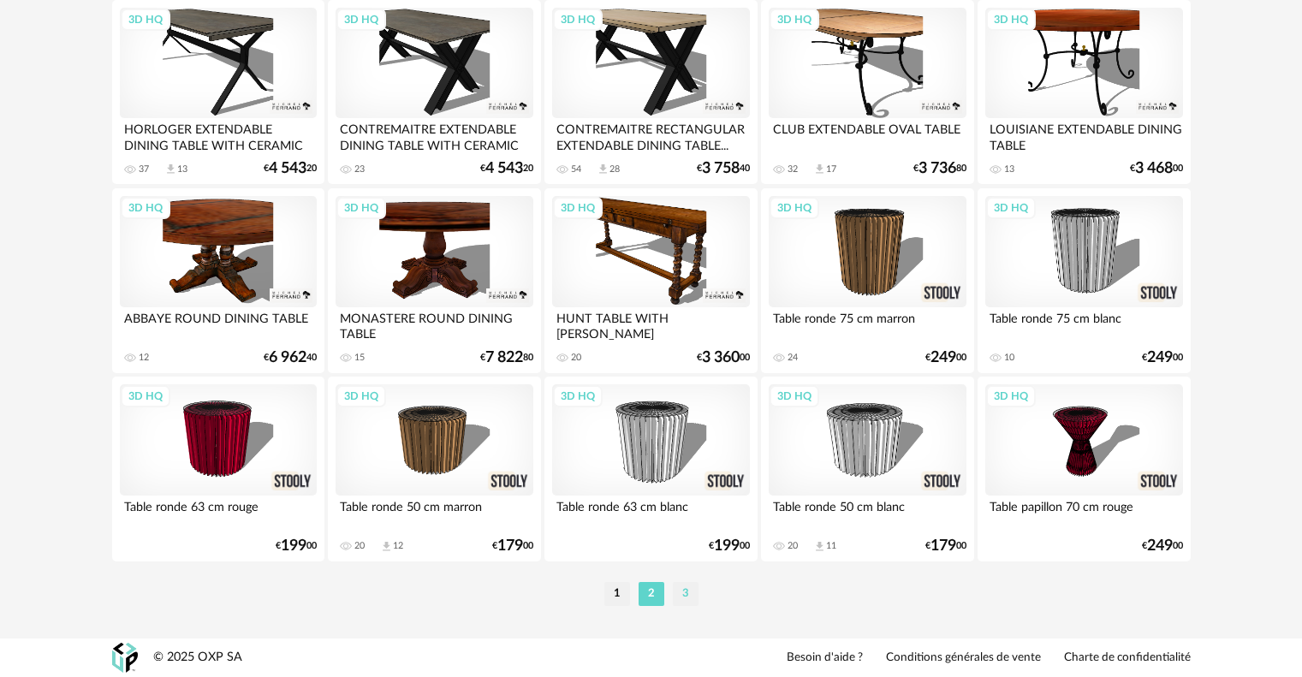
click at [685, 593] on li "3" at bounding box center [686, 594] width 26 height 24
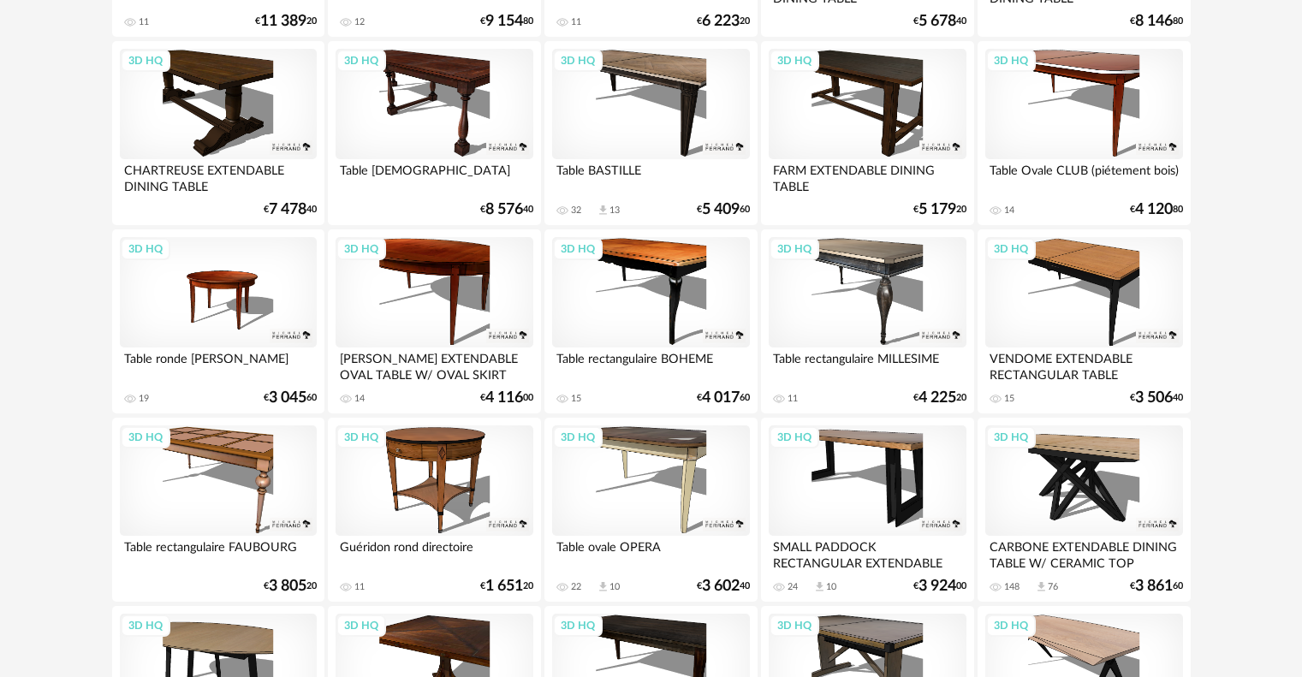
scroll to position [1085, 0]
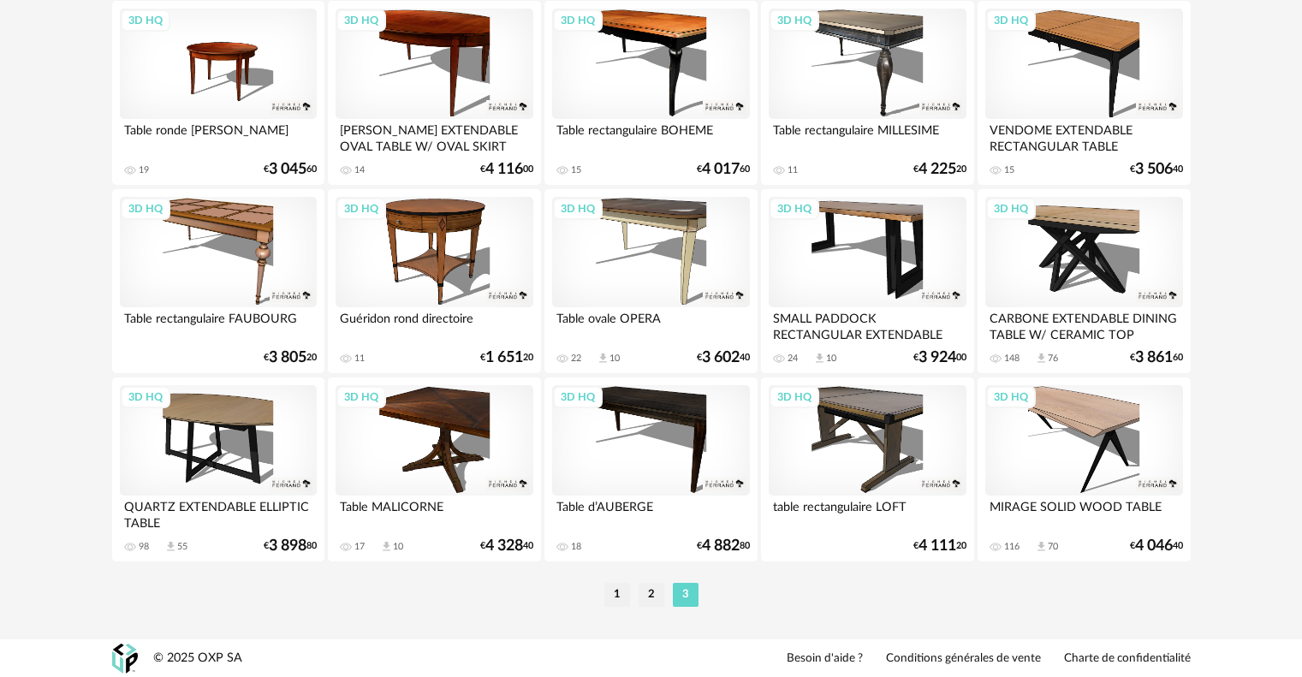
click at [1084, 263] on div "3D HQ" at bounding box center [1083, 252] width 197 height 111
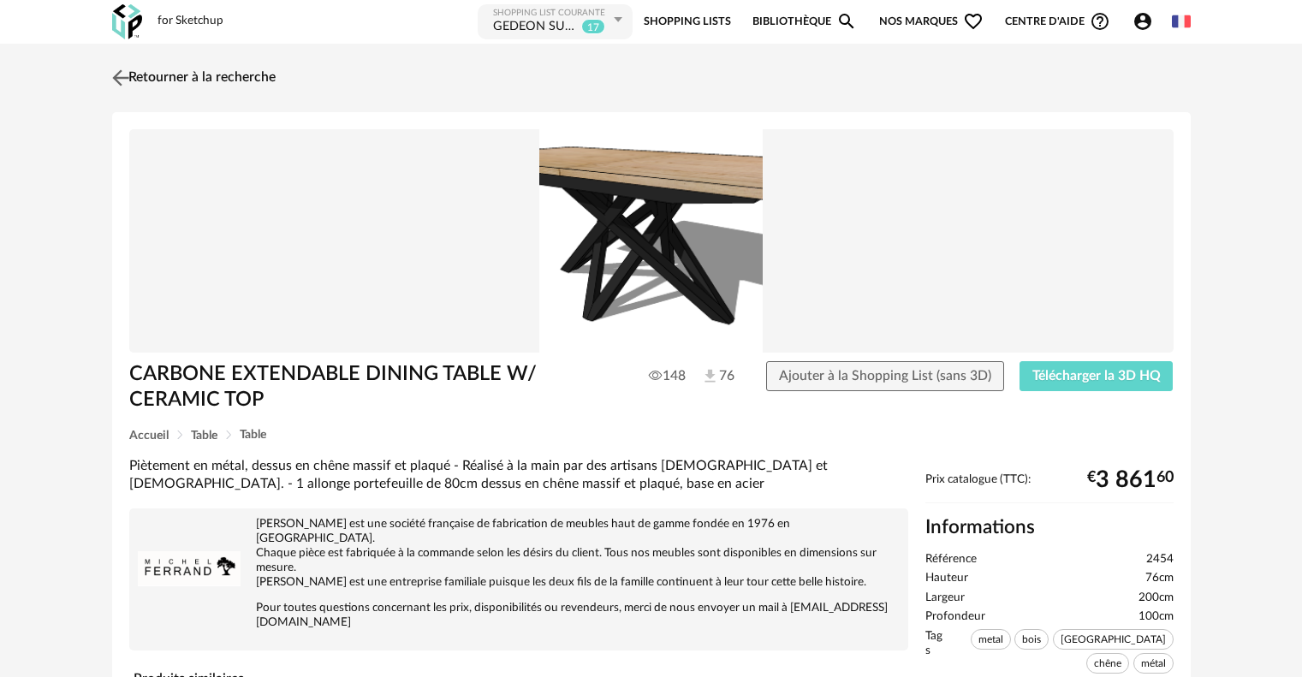
click at [128, 78] on img at bounding box center [120, 77] width 25 height 25
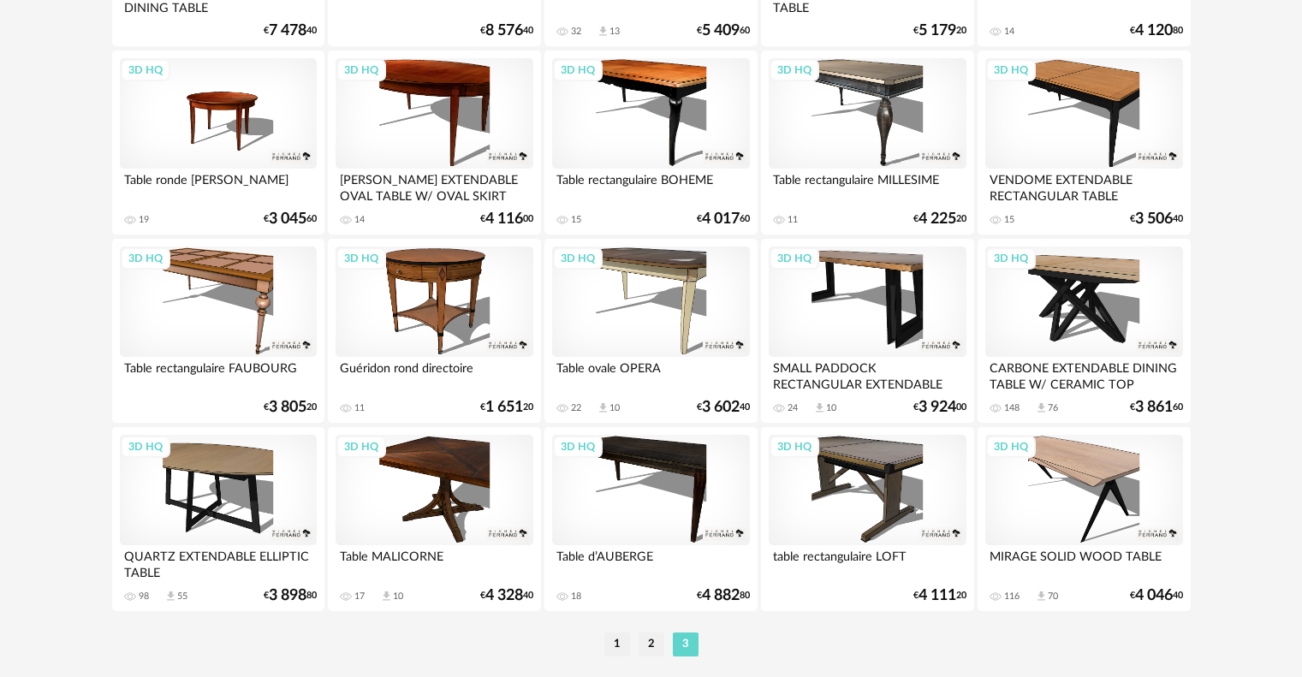
scroll to position [1085, 0]
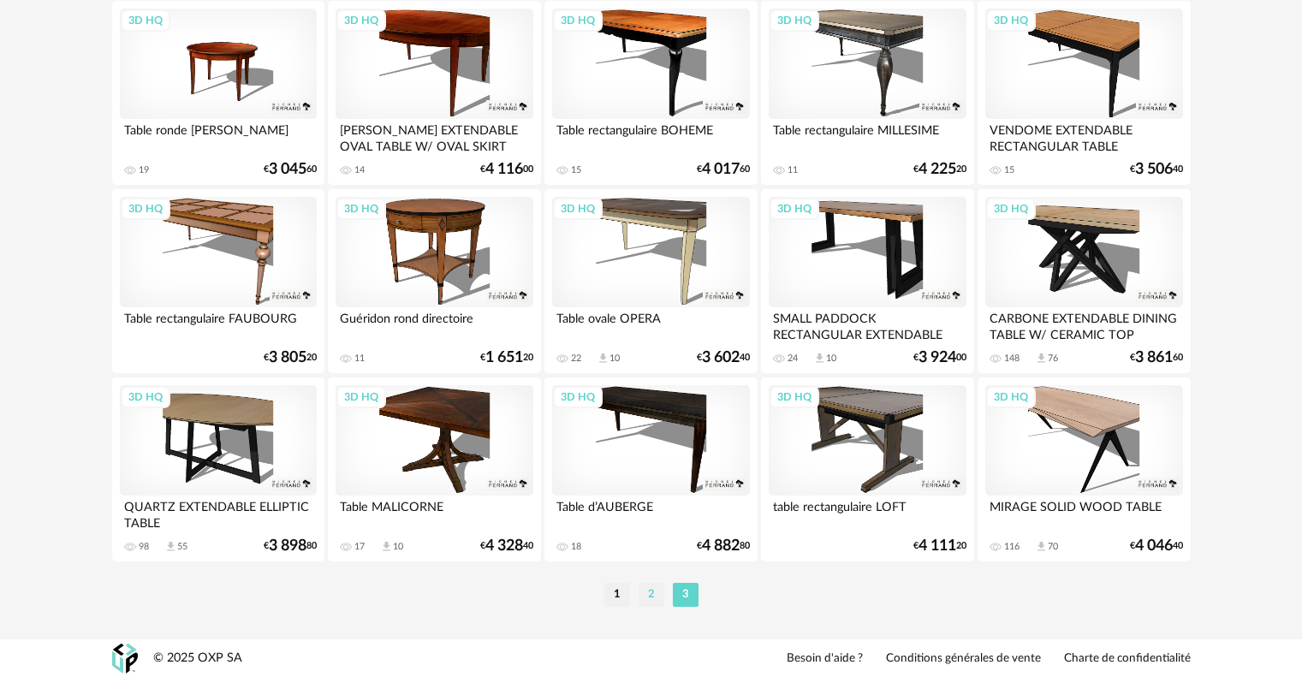
click at [651, 601] on li "2" at bounding box center [652, 595] width 26 height 24
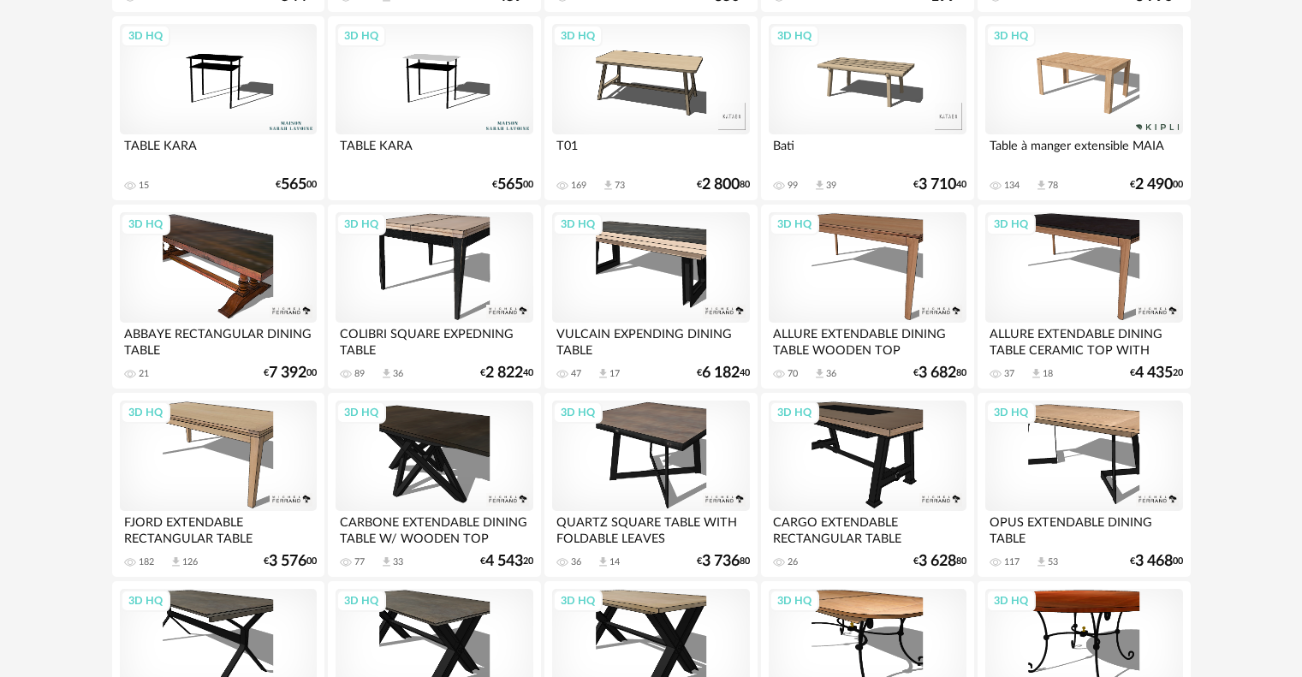
scroll to position [3196, 0]
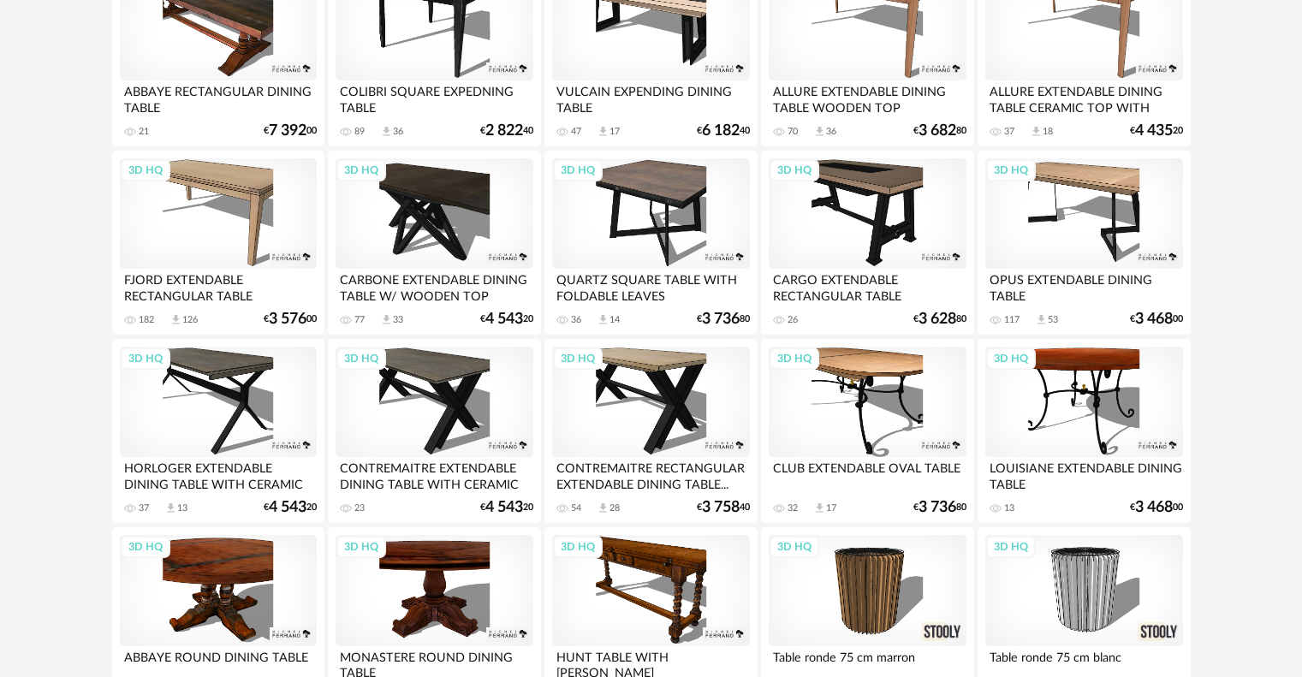
click at [1080, 238] on div "3D HQ" at bounding box center [1083, 213] width 197 height 111
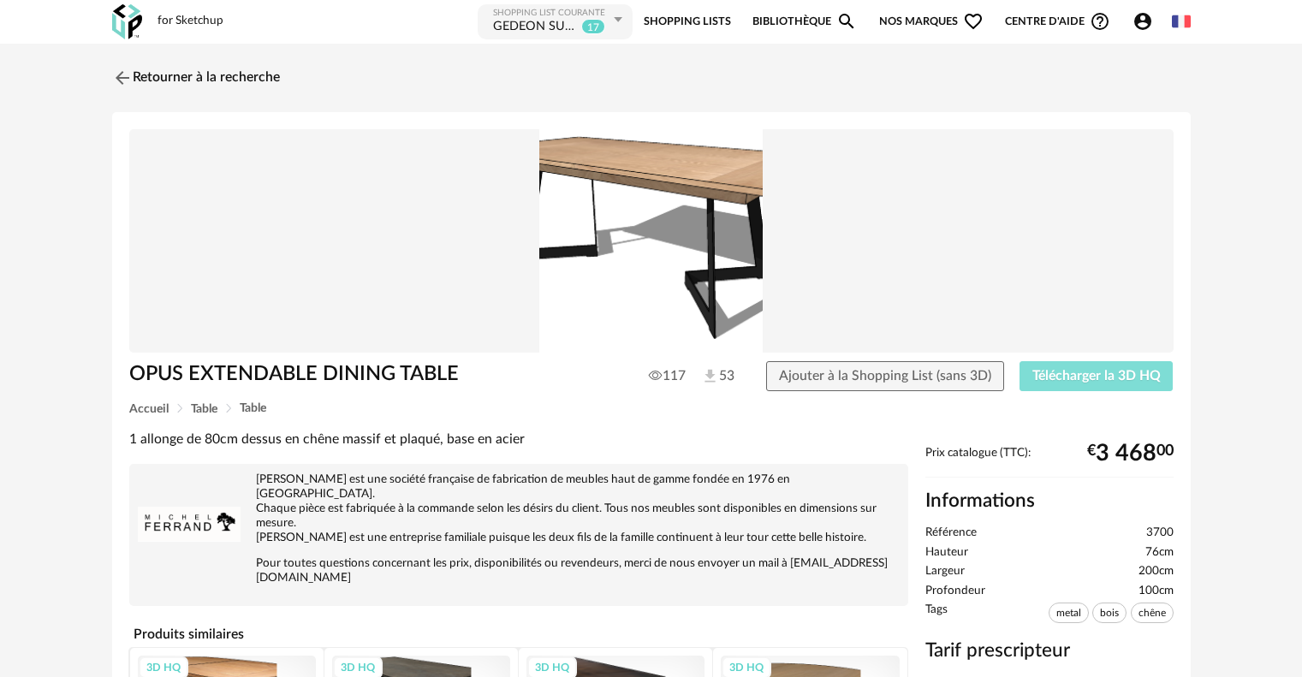
click at [1062, 372] on span "Télécharger la 3D HQ" at bounding box center [1096, 376] width 128 height 14
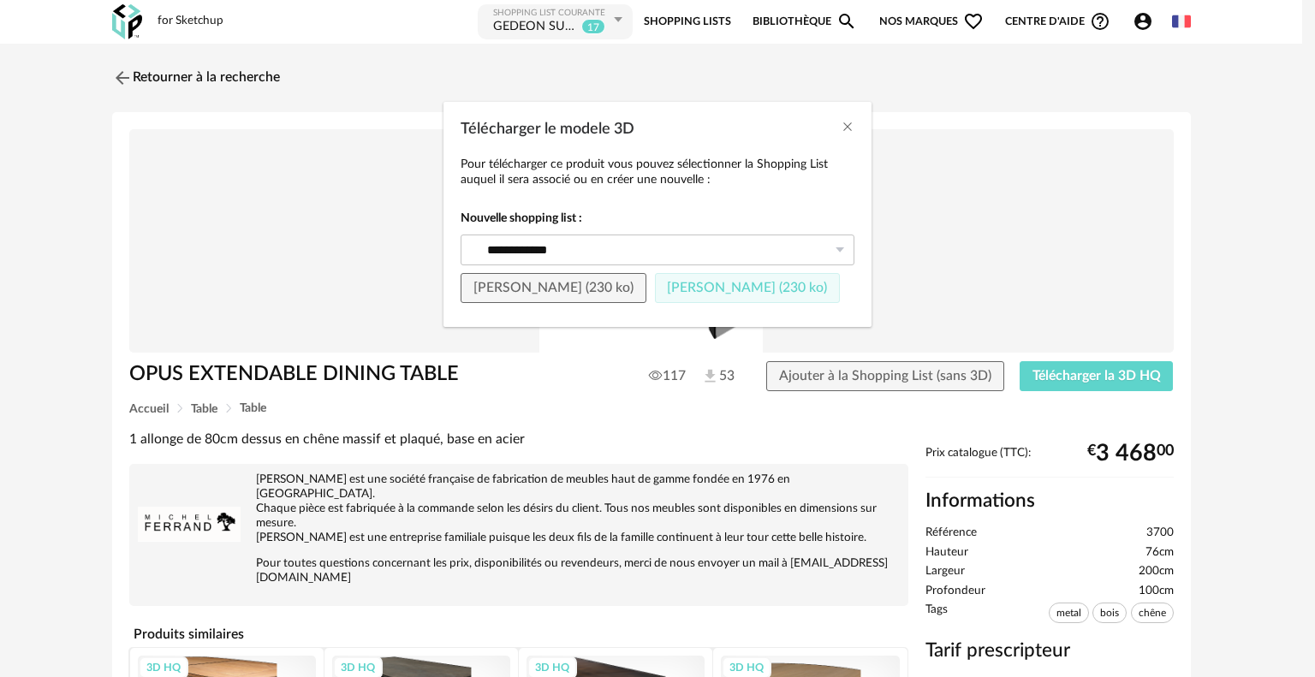
click at [714, 278] on button "[PERSON_NAME] (230 ko)" at bounding box center [748, 288] width 186 height 31
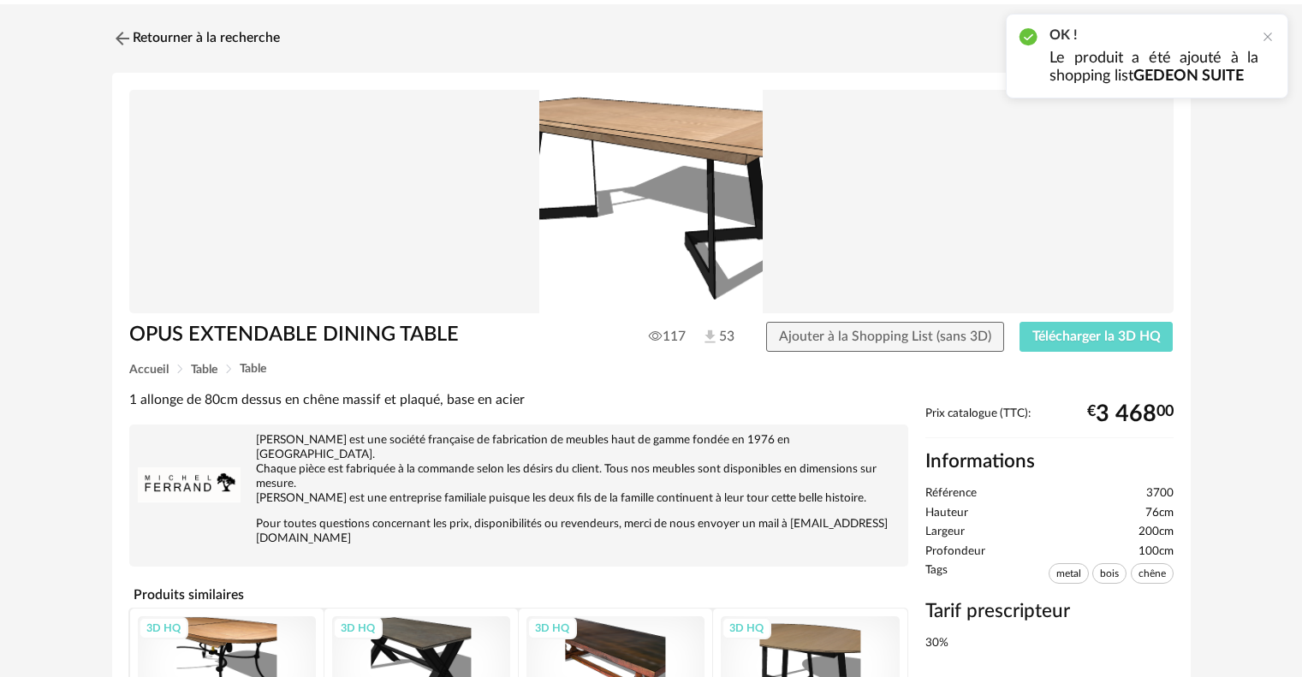
scroll to position [57, 0]
